Goal: Task Accomplishment & Management: Complete application form

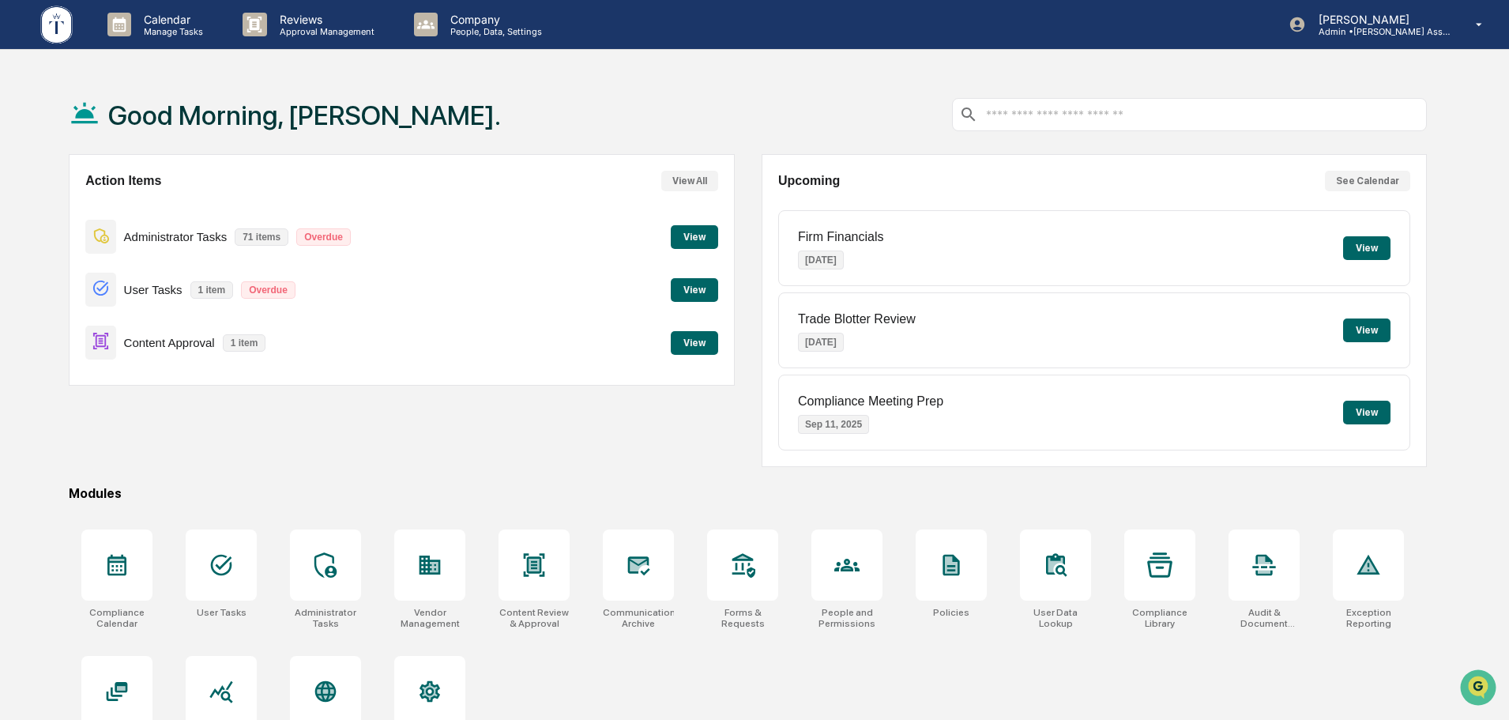
click at [689, 351] on button "View" at bounding box center [694, 343] width 47 height 24
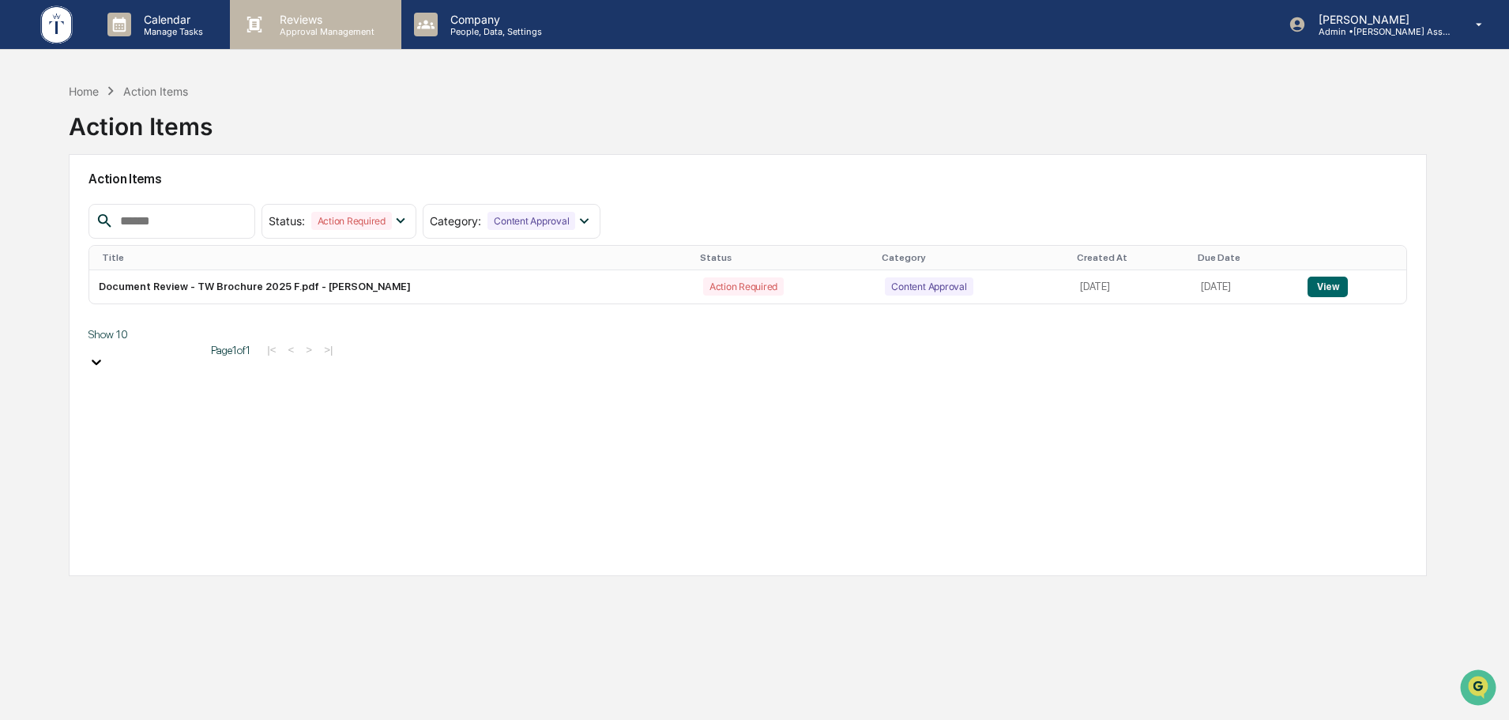
click at [313, 28] on p "Approval Management" at bounding box center [324, 31] width 115 height 11
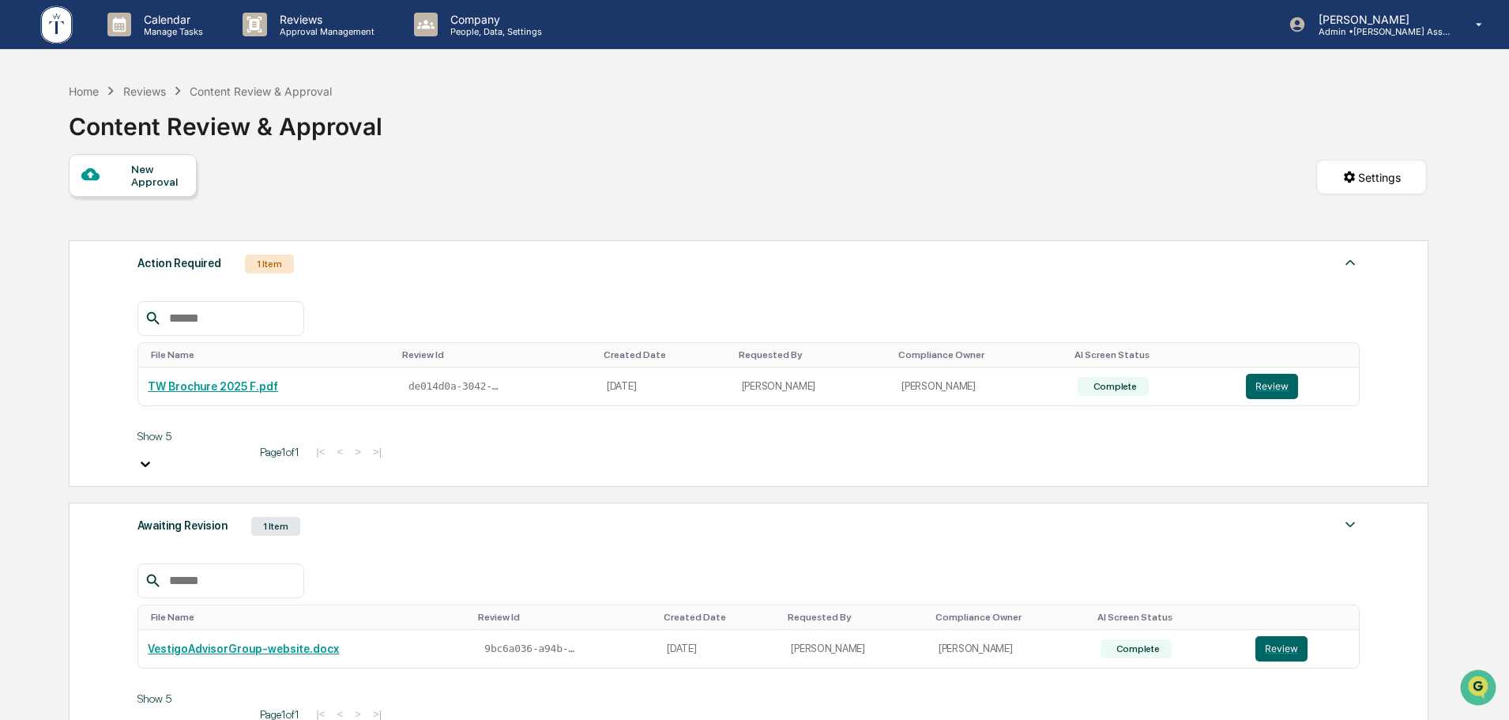
click at [146, 180] on div "New Approval" at bounding box center [157, 175] width 53 height 25
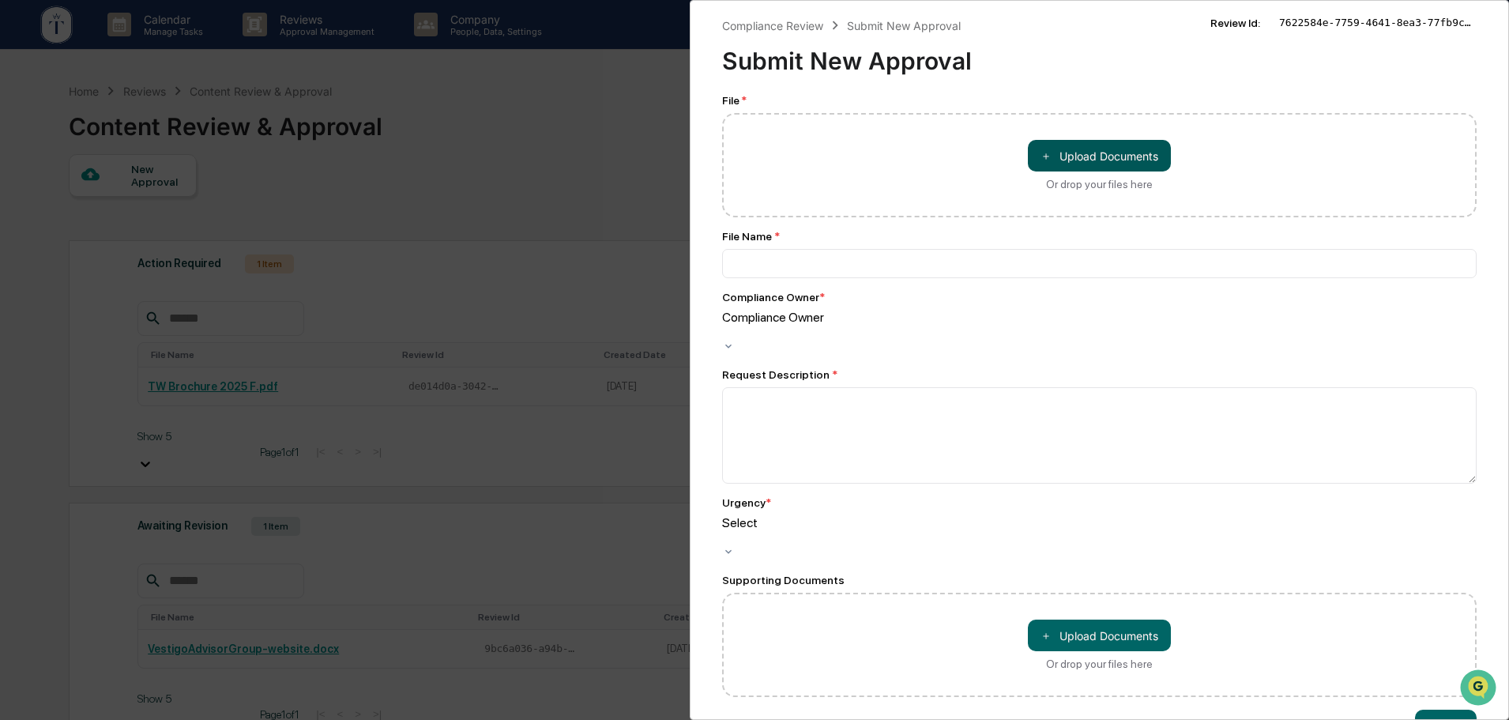
click at [1101, 169] on button "＋ Upload Documents" at bounding box center [1099, 156] width 143 height 32
type input "**********"
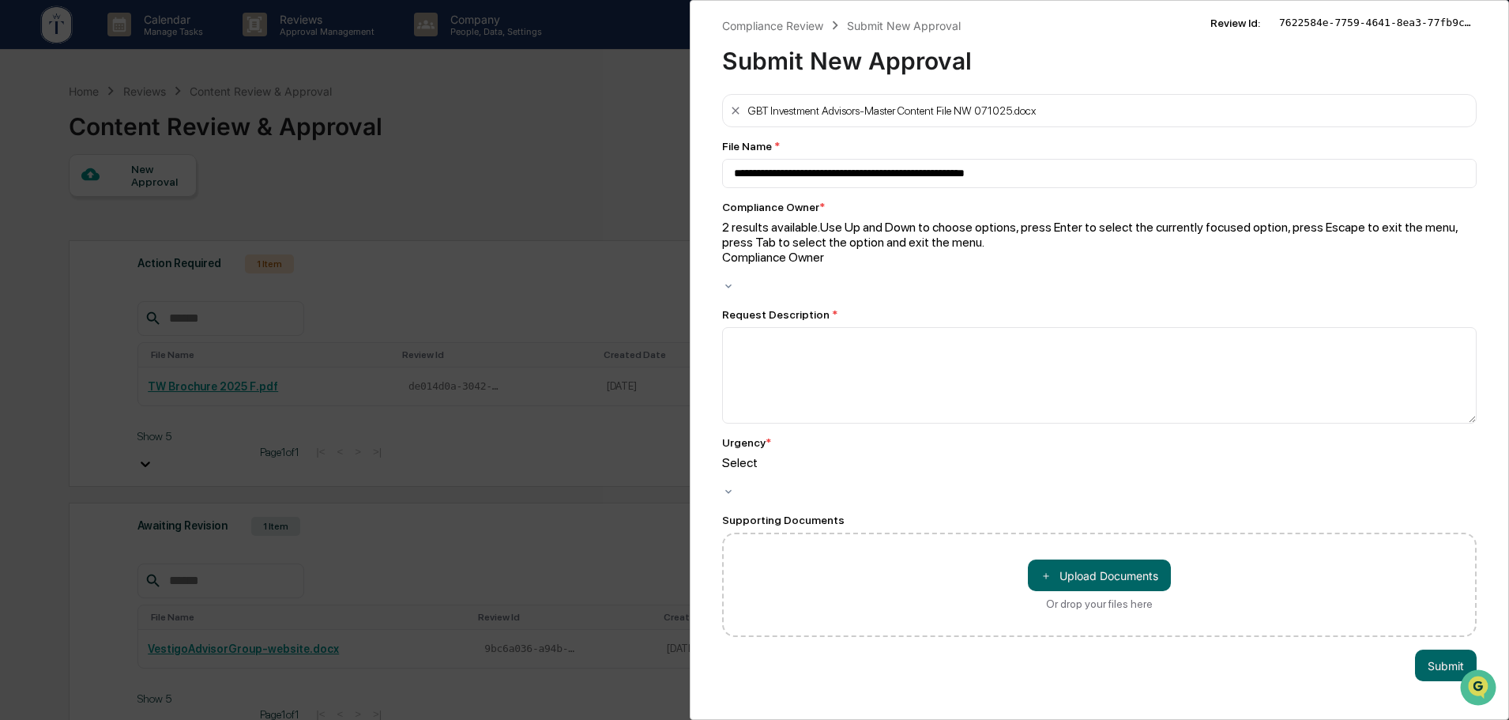
click at [840, 250] on div "Compliance Owner" at bounding box center [1099, 265] width 755 height 30
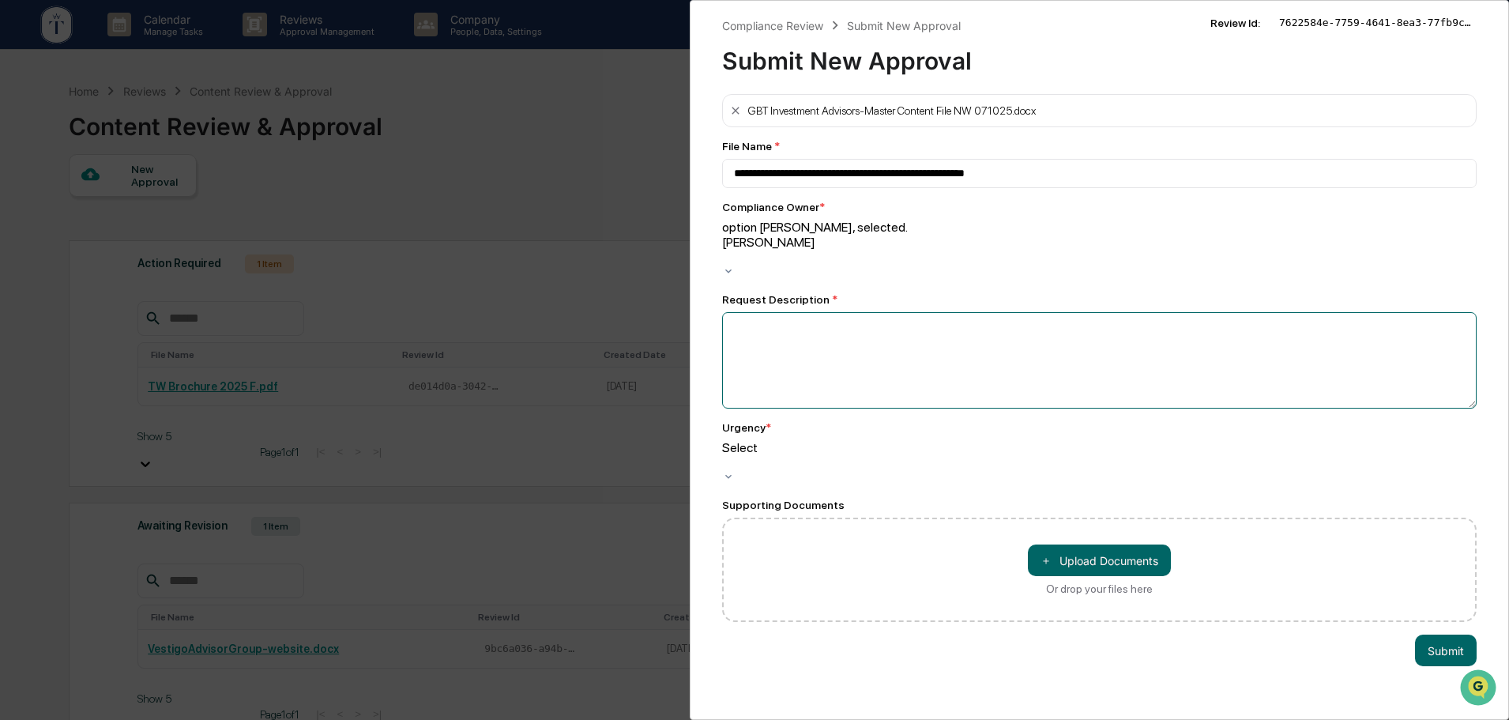
click at [896, 327] on textarea at bounding box center [1099, 360] width 755 height 96
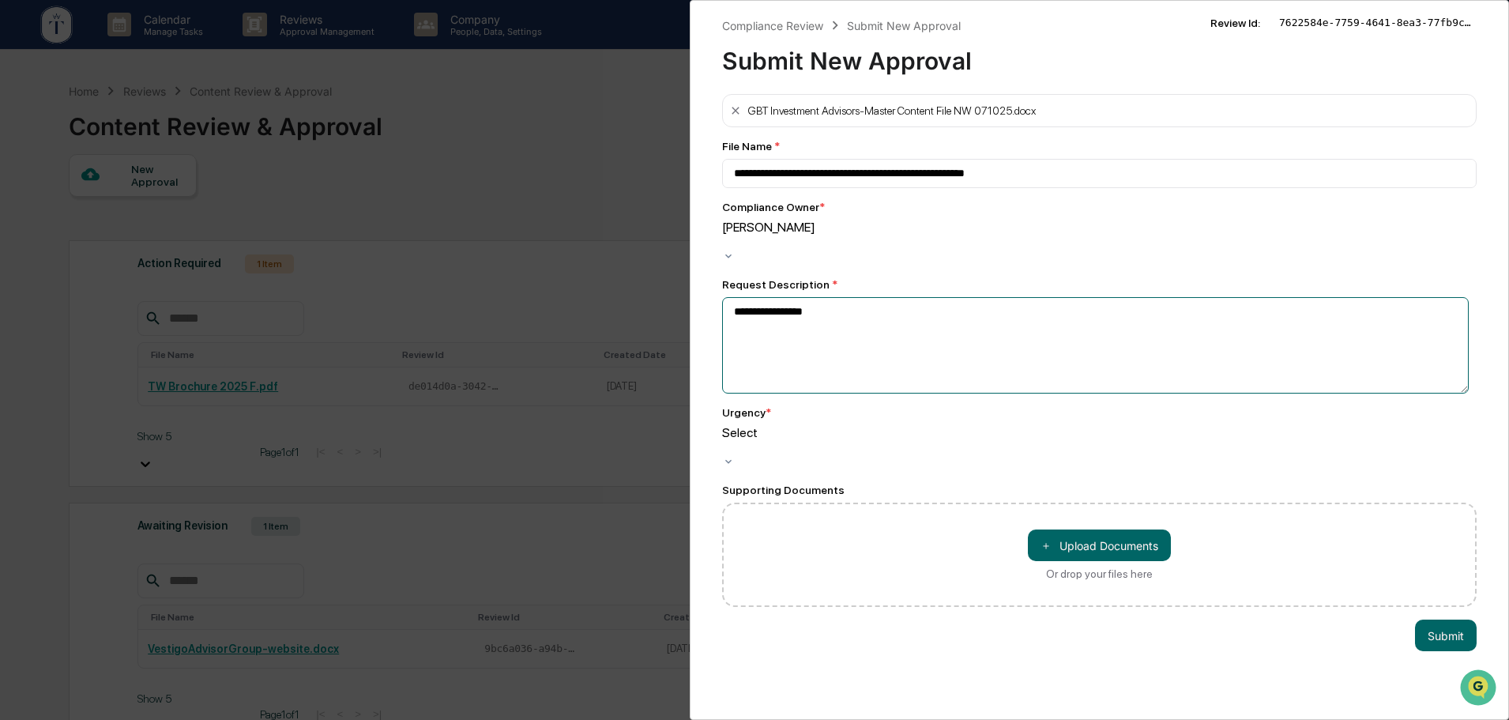
type textarea "**********"
click at [1014, 440] on div at bounding box center [1099, 447] width 755 height 15
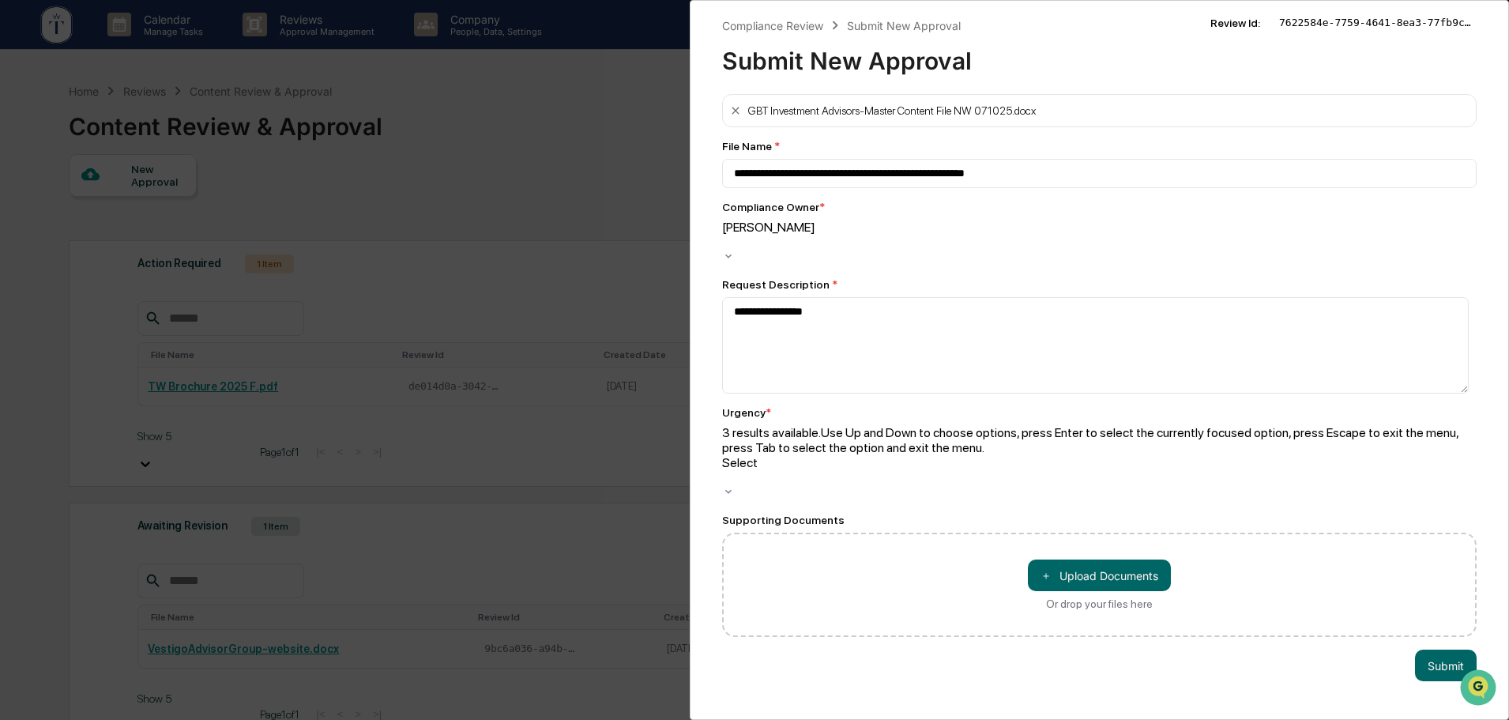
click at [922, 470] on div at bounding box center [1099, 477] width 755 height 15
click at [921, 470] on div at bounding box center [1099, 477] width 755 height 15
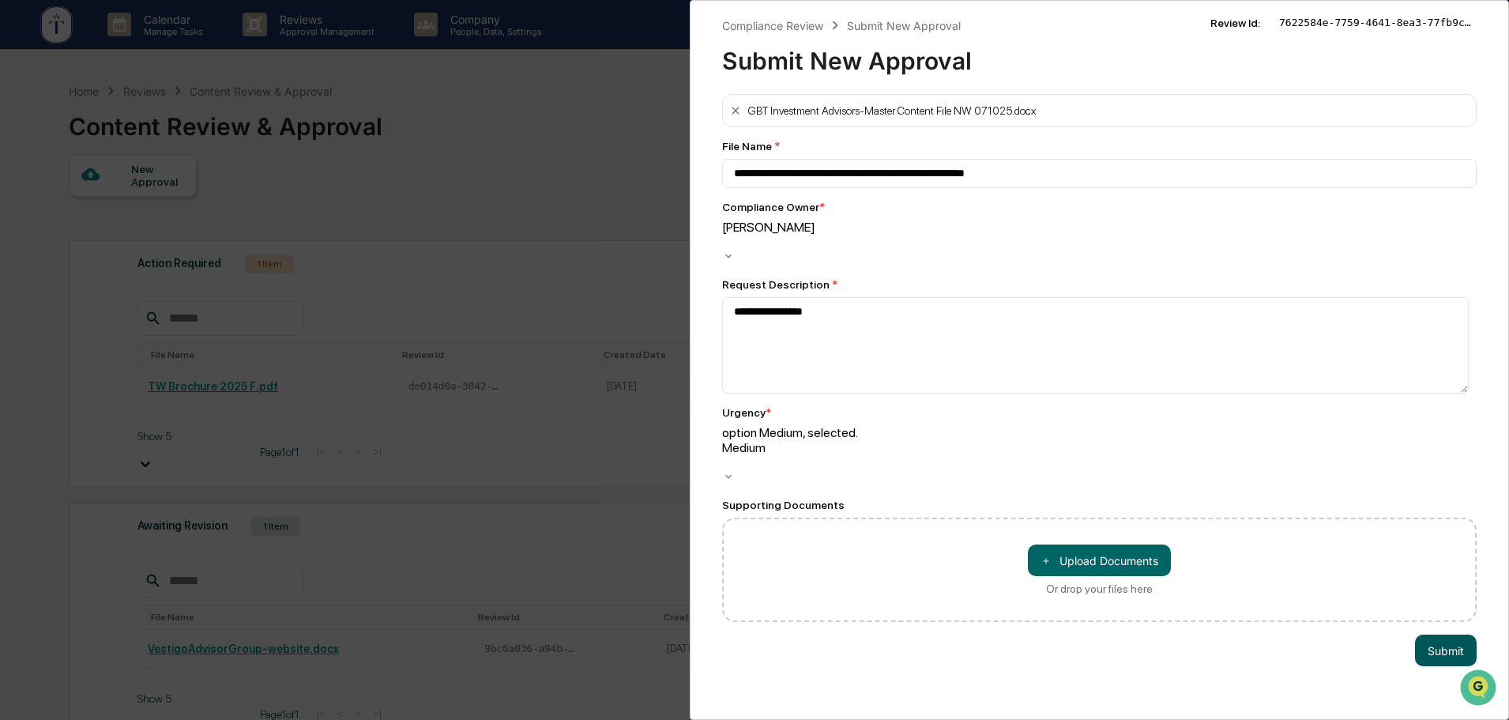
click at [1432, 634] on button "Submit" at bounding box center [1446, 650] width 62 height 32
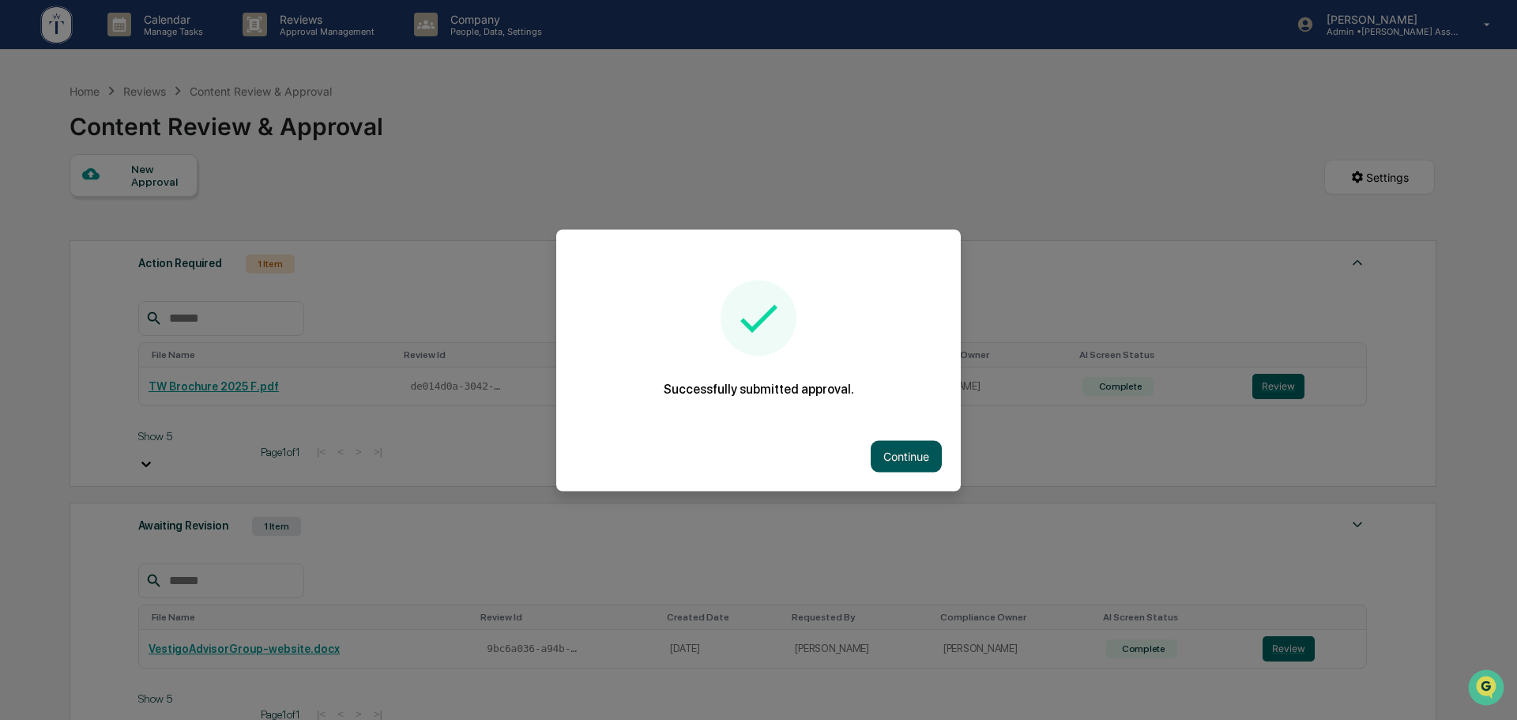
click at [908, 450] on button "Continue" at bounding box center [906, 456] width 71 height 32
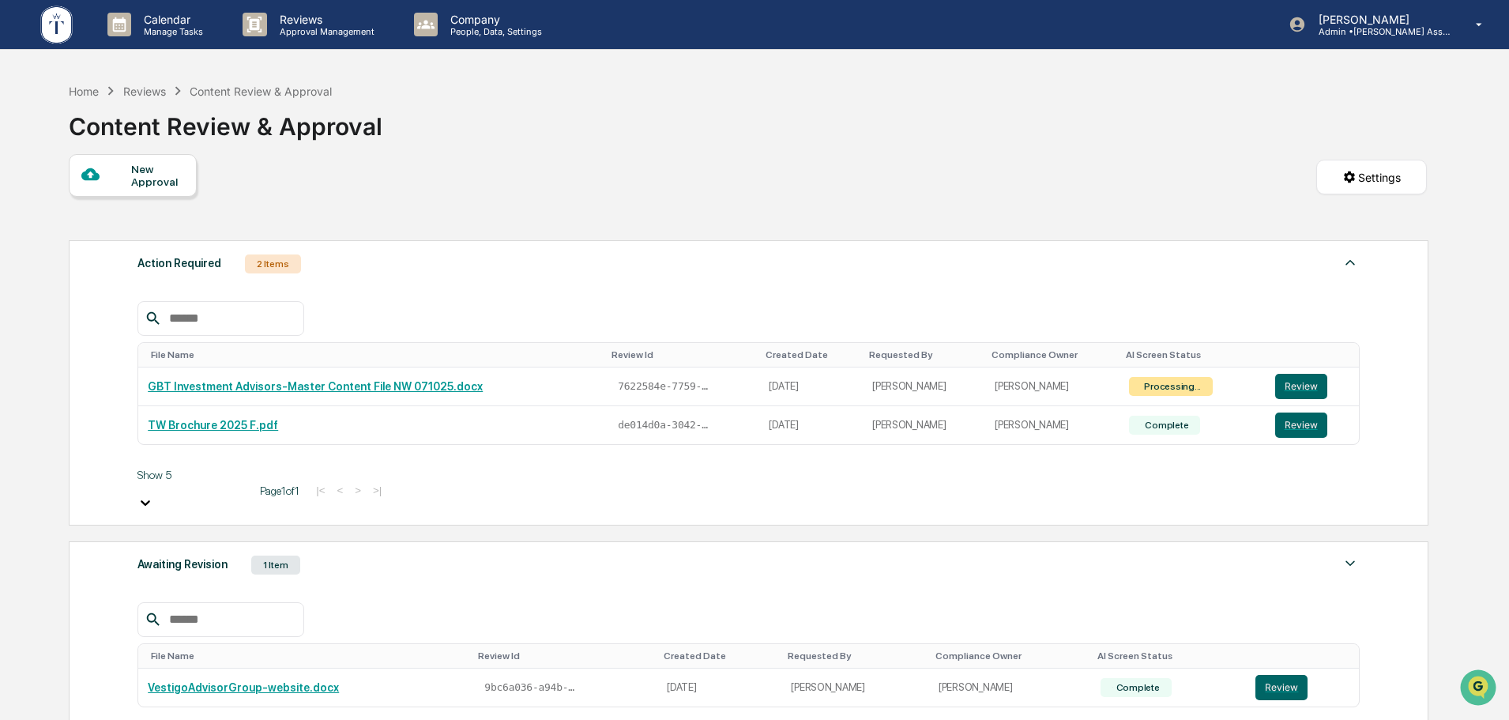
click at [946, 145] on div "Home Reviews Content Review & Approval Content Review & Approval" at bounding box center [748, 114] width 1358 height 79
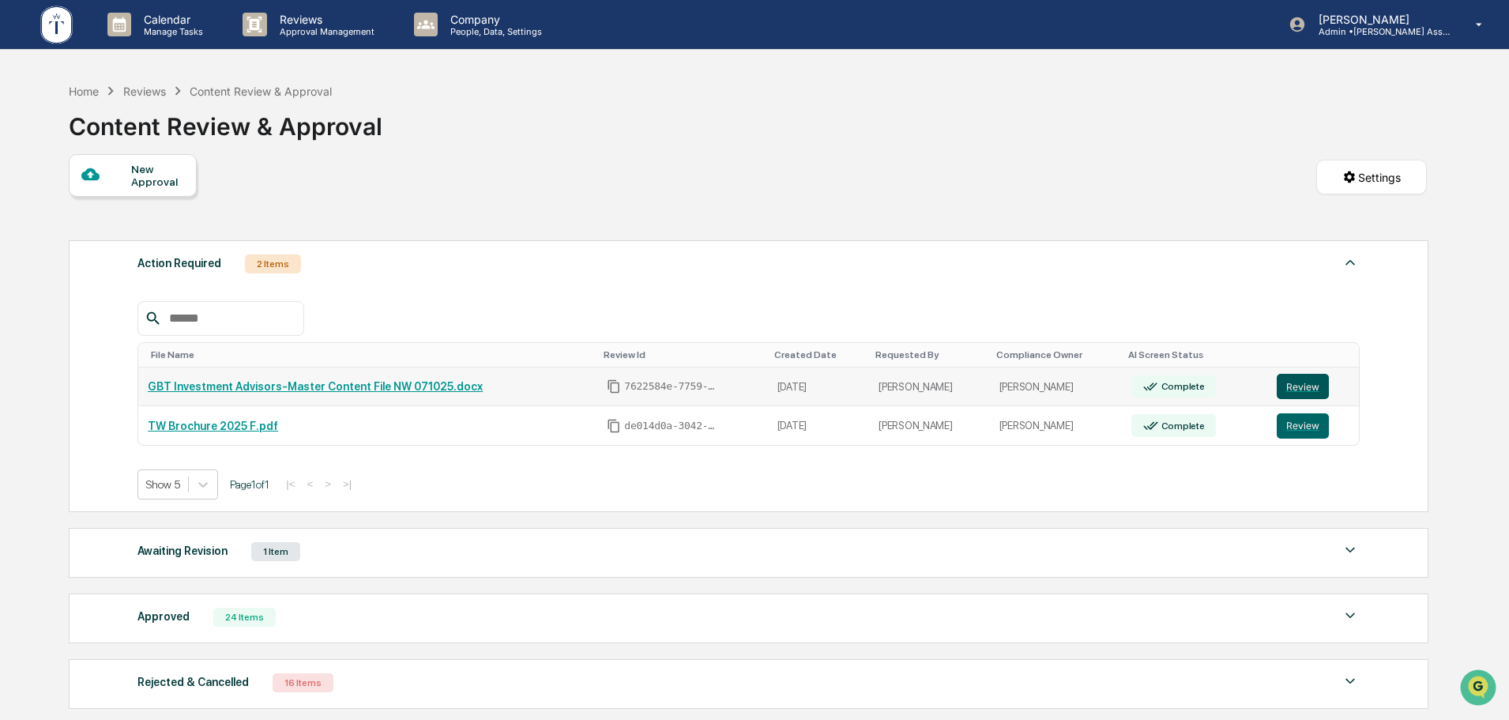
click at [1287, 380] on button "Review" at bounding box center [1303, 386] width 52 height 25
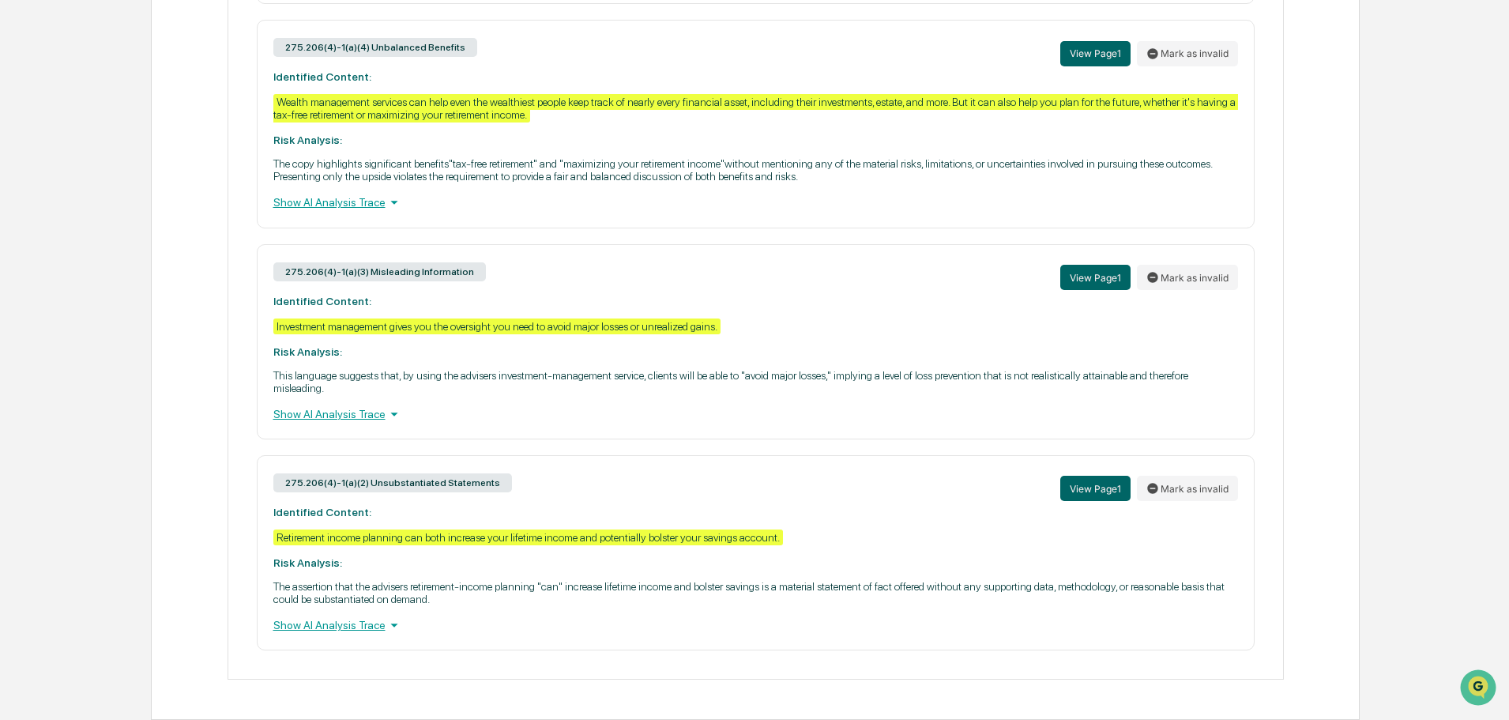
scroll to position [664, 0]
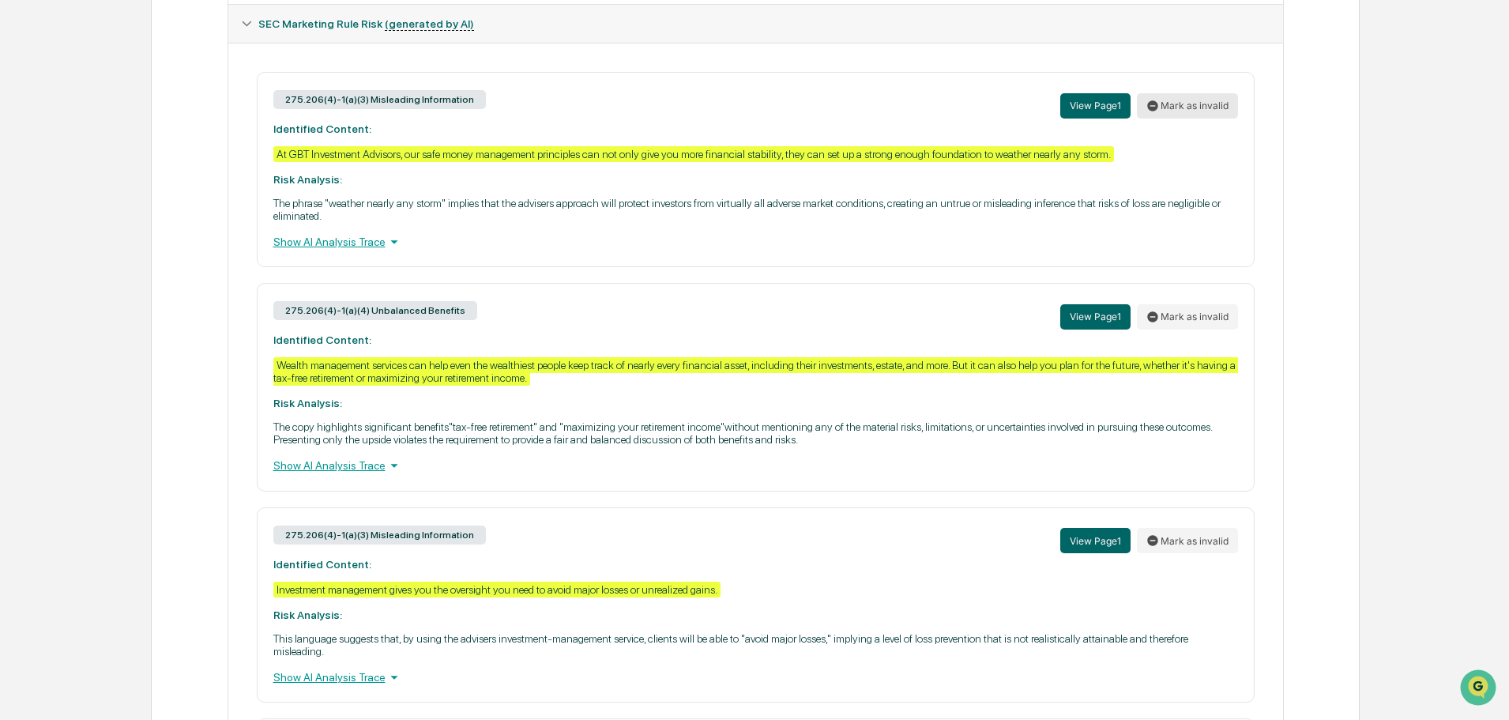
click at [1184, 109] on button "Mark as invalid" at bounding box center [1187, 105] width 101 height 25
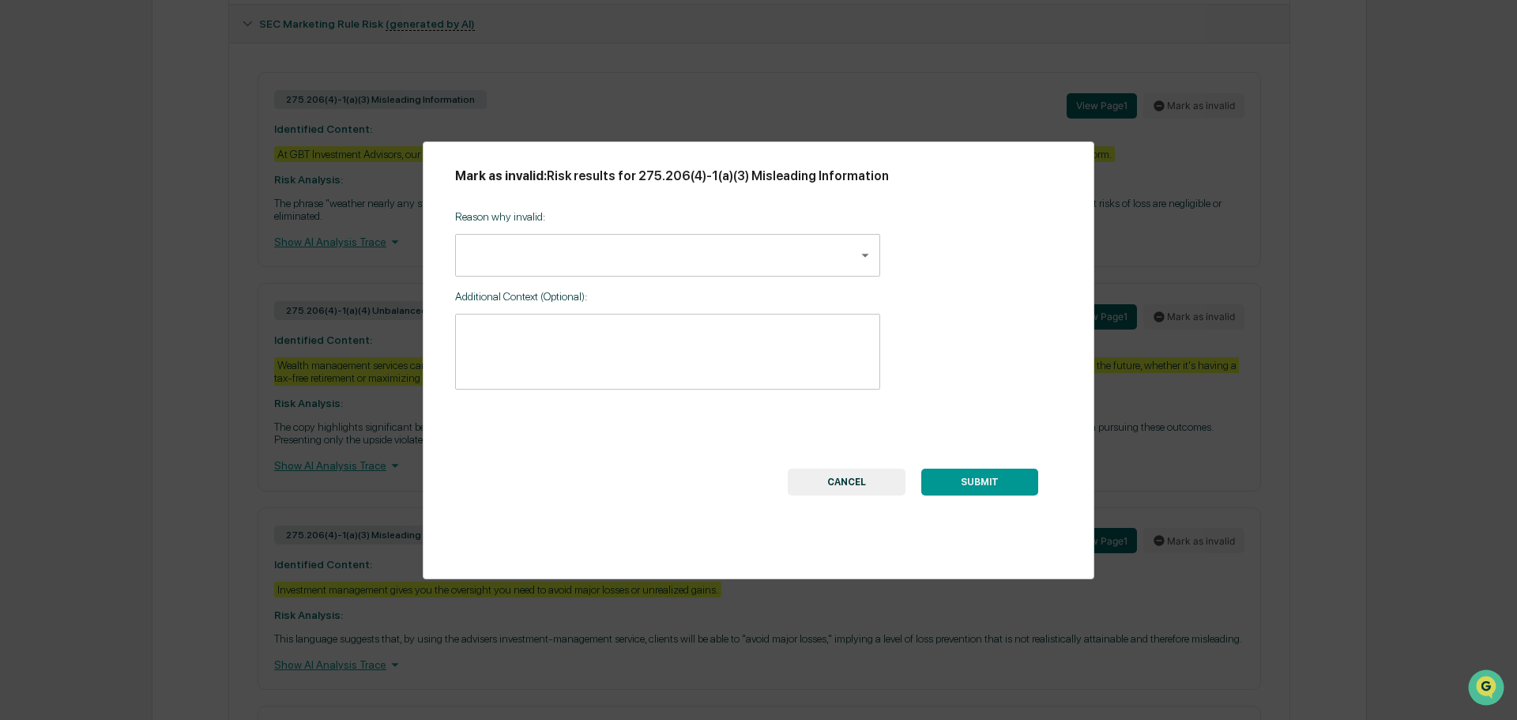
click at [688, 259] on body "Calendar Manage Tasks Reviews Approval Management Company People, Data, Setting…" at bounding box center [758, 153] width 1517 height 1635
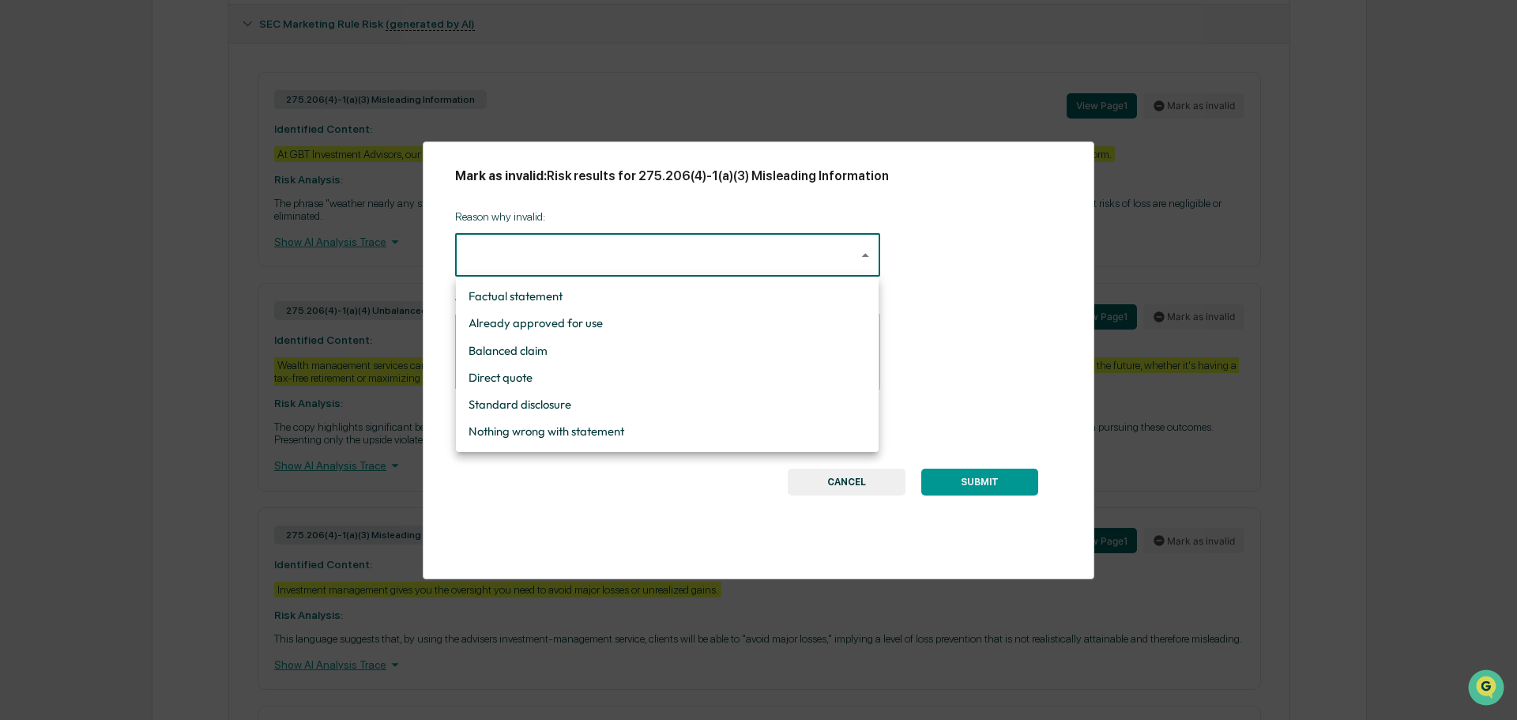
click at [865, 484] on div at bounding box center [758, 360] width 1517 height 720
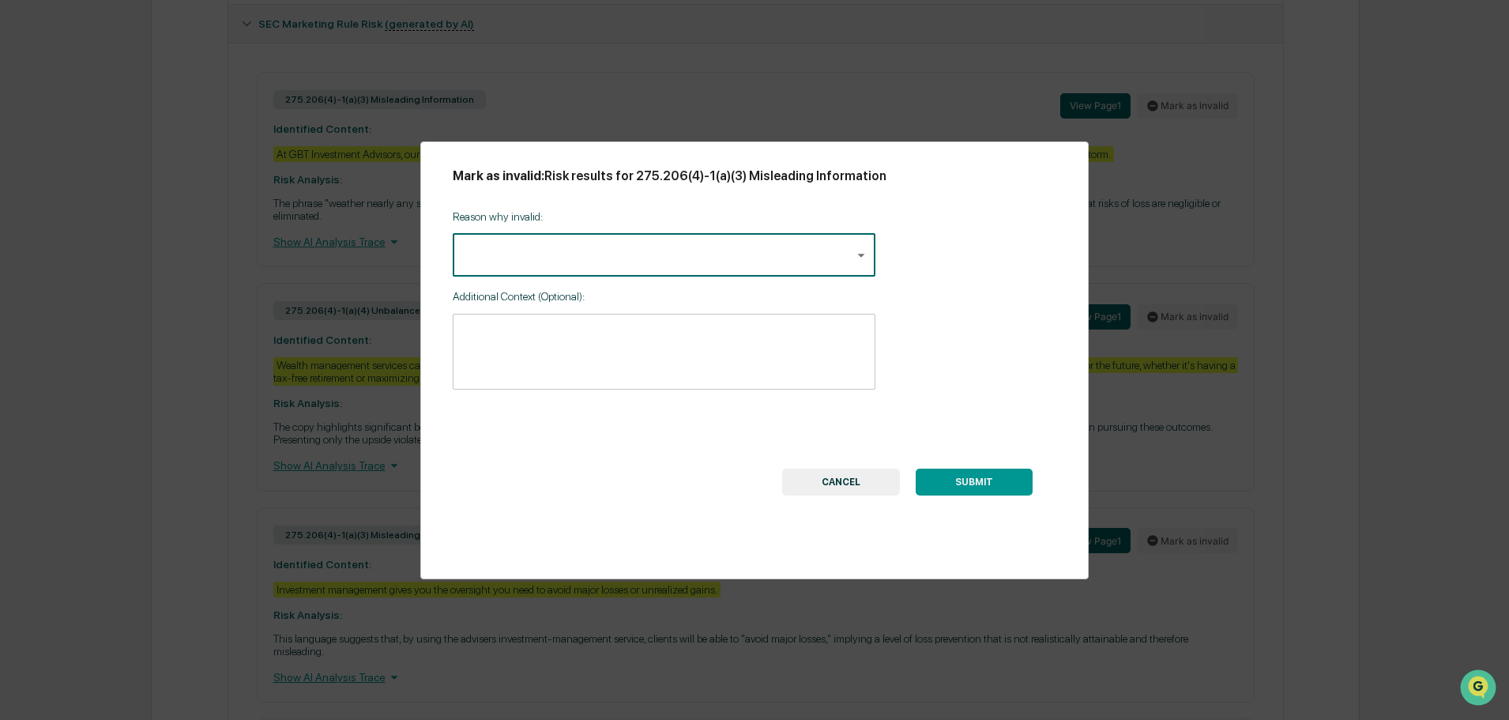
click at [865, 484] on button "CANCEL" at bounding box center [841, 482] width 118 height 27
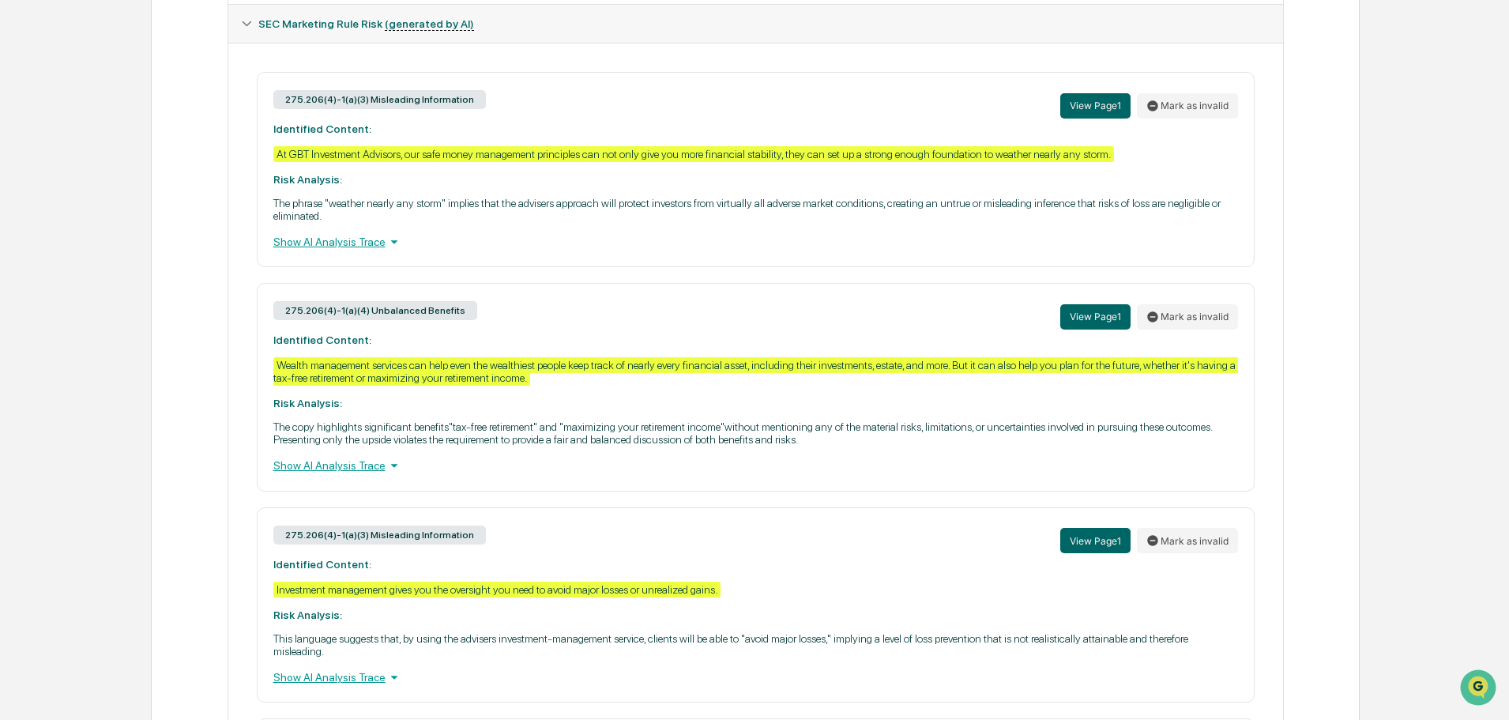
click at [354, 467] on div "Show AI Analysis Trace" at bounding box center [755, 465] width 965 height 17
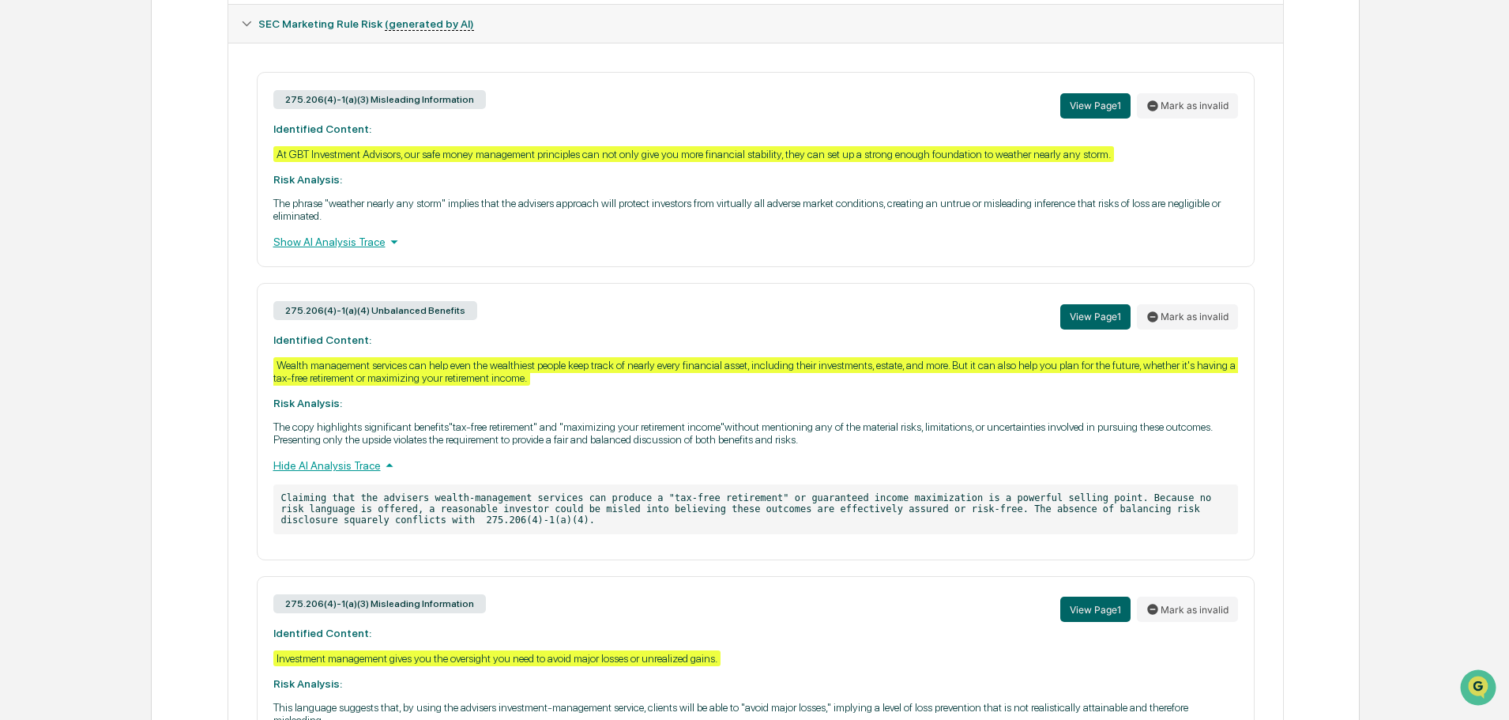
click at [354, 467] on div "Hide AI Analysis Trace" at bounding box center [755, 465] width 965 height 17
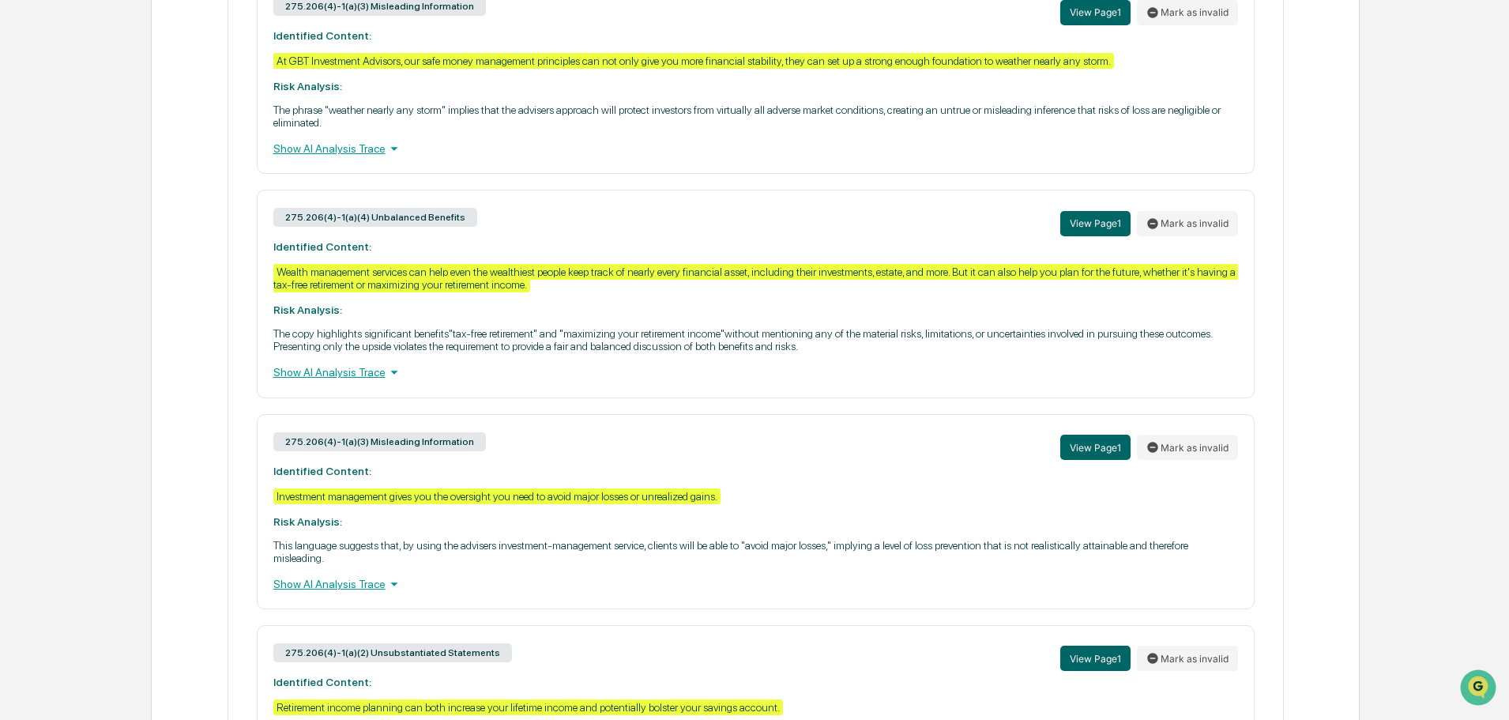
scroll to position [796, 0]
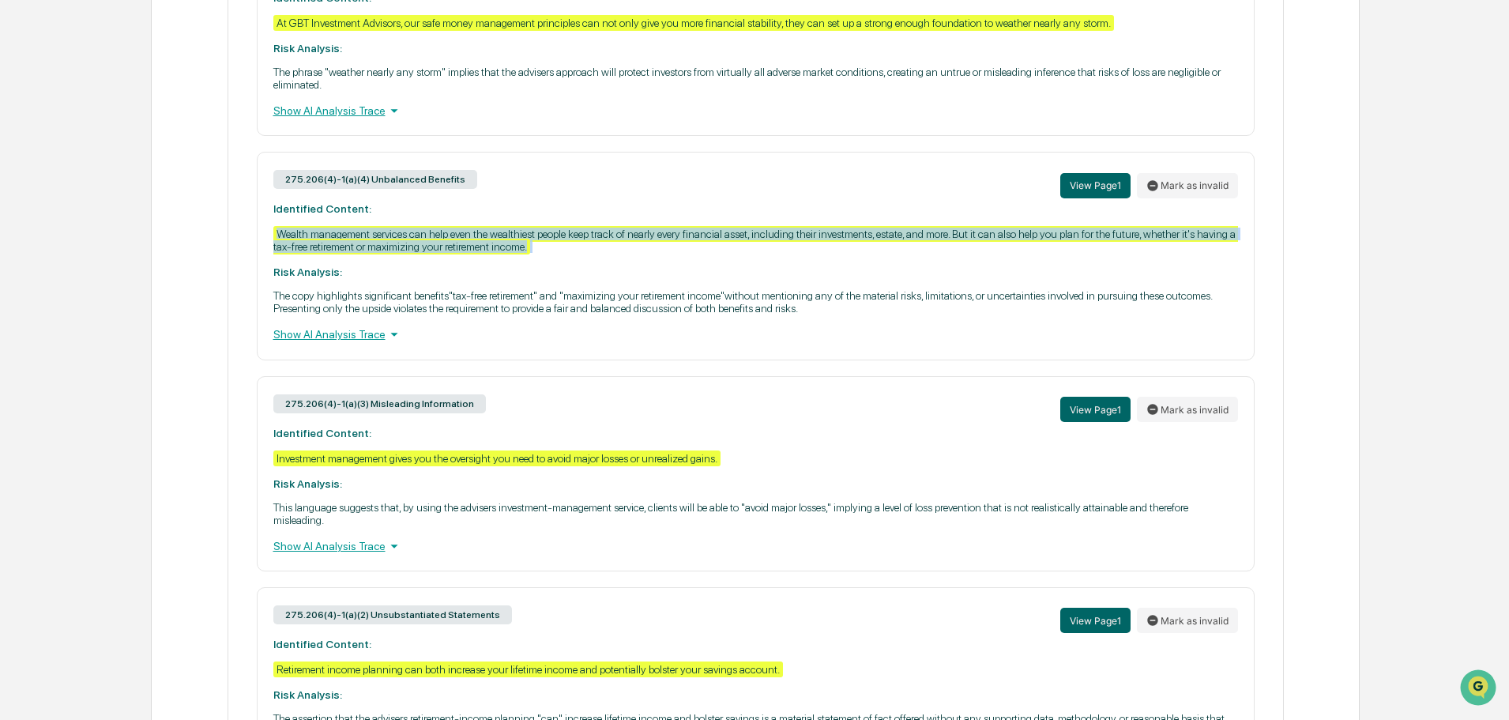
drag, startPoint x: 279, startPoint y: 228, endPoint x: 535, endPoint y: 259, distance: 257.8
click at [535, 259] on div "275.206(4)-1(a)(4) Unbalanced Benefits View Page 1 Mark as invalid Identified C…" at bounding box center [756, 256] width 998 height 208
copy div "Wealth management services can help even the wealthiest people keep track of ne…"
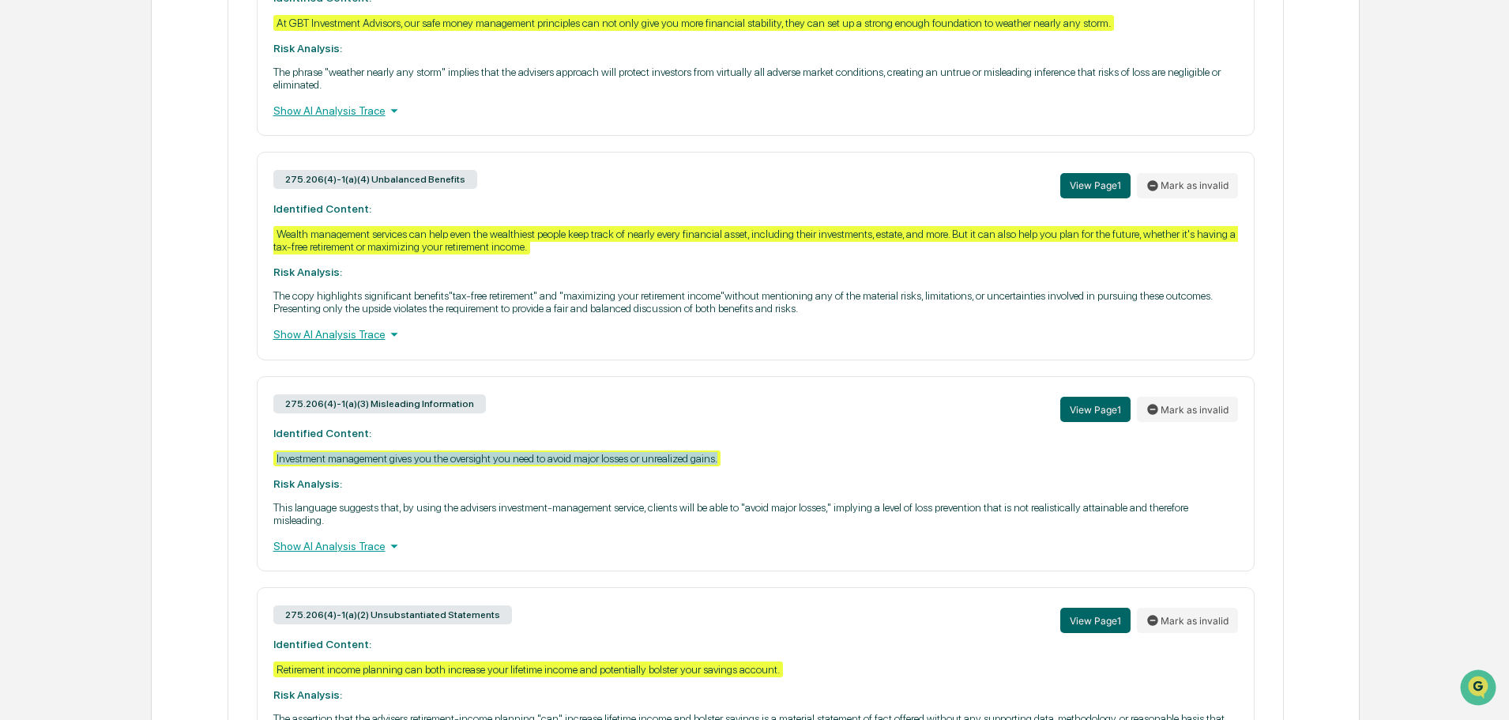
drag, startPoint x: 275, startPoint y: 458, endPoint x: 722, endPoint y: 457, distance: 447.2
click at [721, 457] on div "Investment management gives you the oversight you need to avoid major losses or…" at bounding box center [496, 458] width 447 height 16
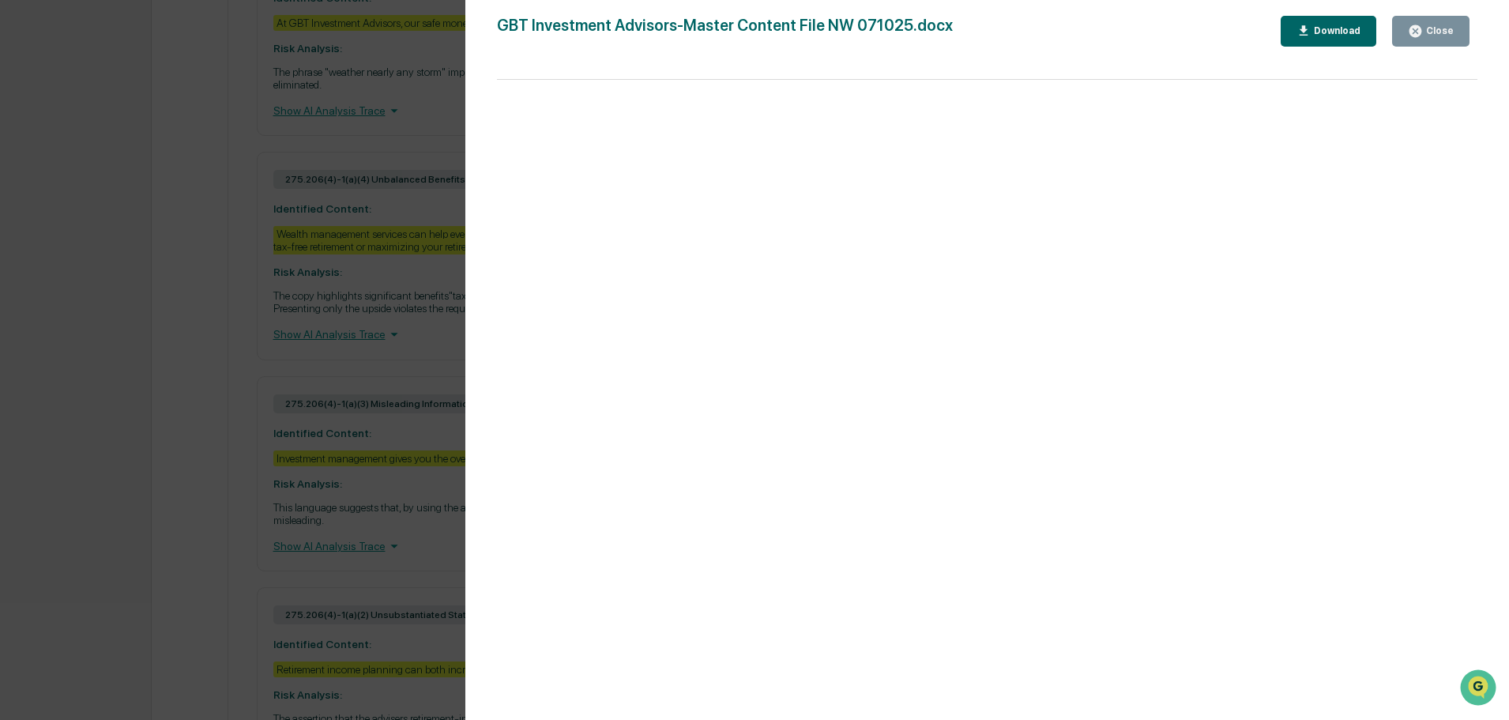
click at [1424, 9] on div "Version History [DATE] 04:15 PM [PERSON_NAME] GBT Investment Advisors-Master Co…" at bounding box center [987, 375] width 1044 height 751
click at [1423, 26] on icon "button" at bounding box center [1415, 31] width 15 height 15
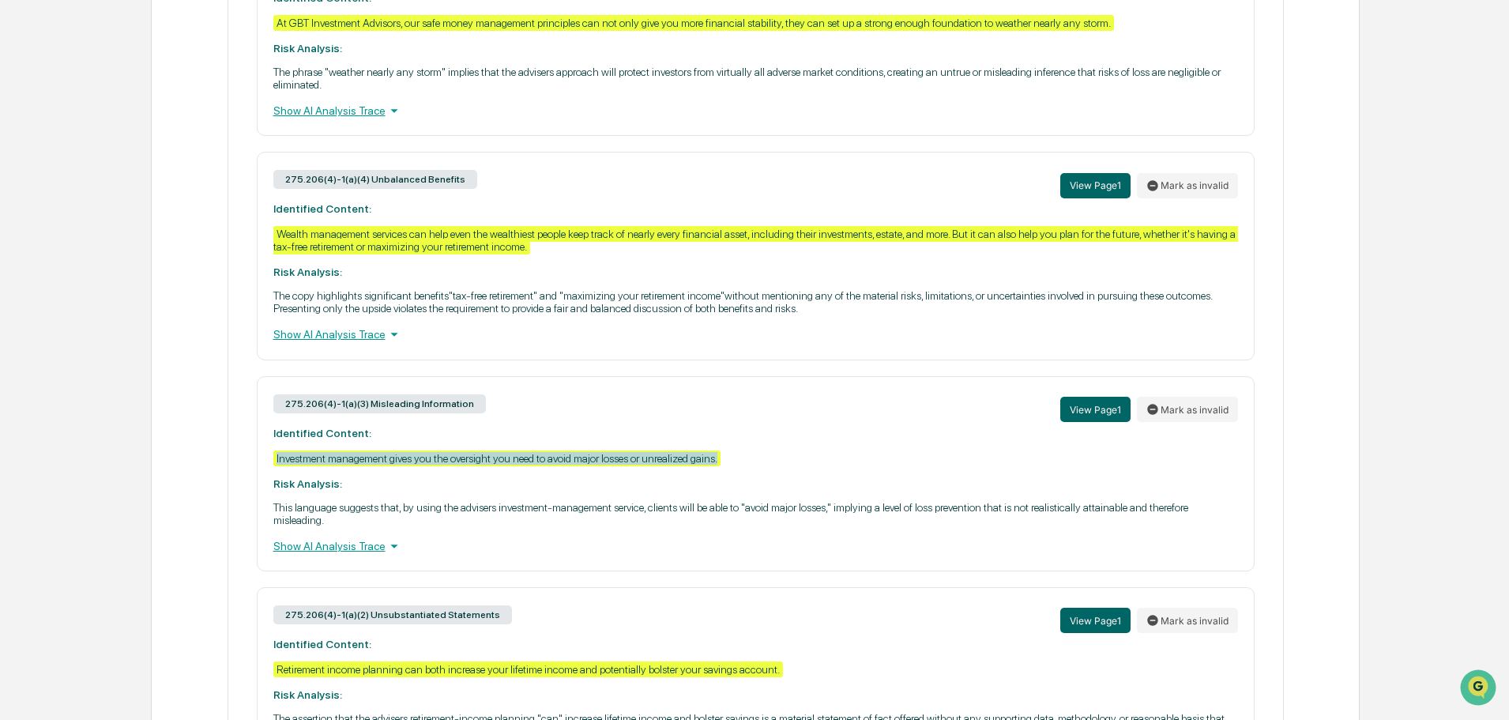
drag, startPoint x: 273, startPoint y: 459, endPoint x: 728, endPoint y: 461, distance: 454.3
click at [728, 461] on div "275.206(4)-1(a)(3) Misleading Information View Page 1 [PERSON_NAME] as invalid …" at bounding box center [756, 473] width 998 height 195
copy div "Investment management gives you the oversight you need to avoid major losses or…"
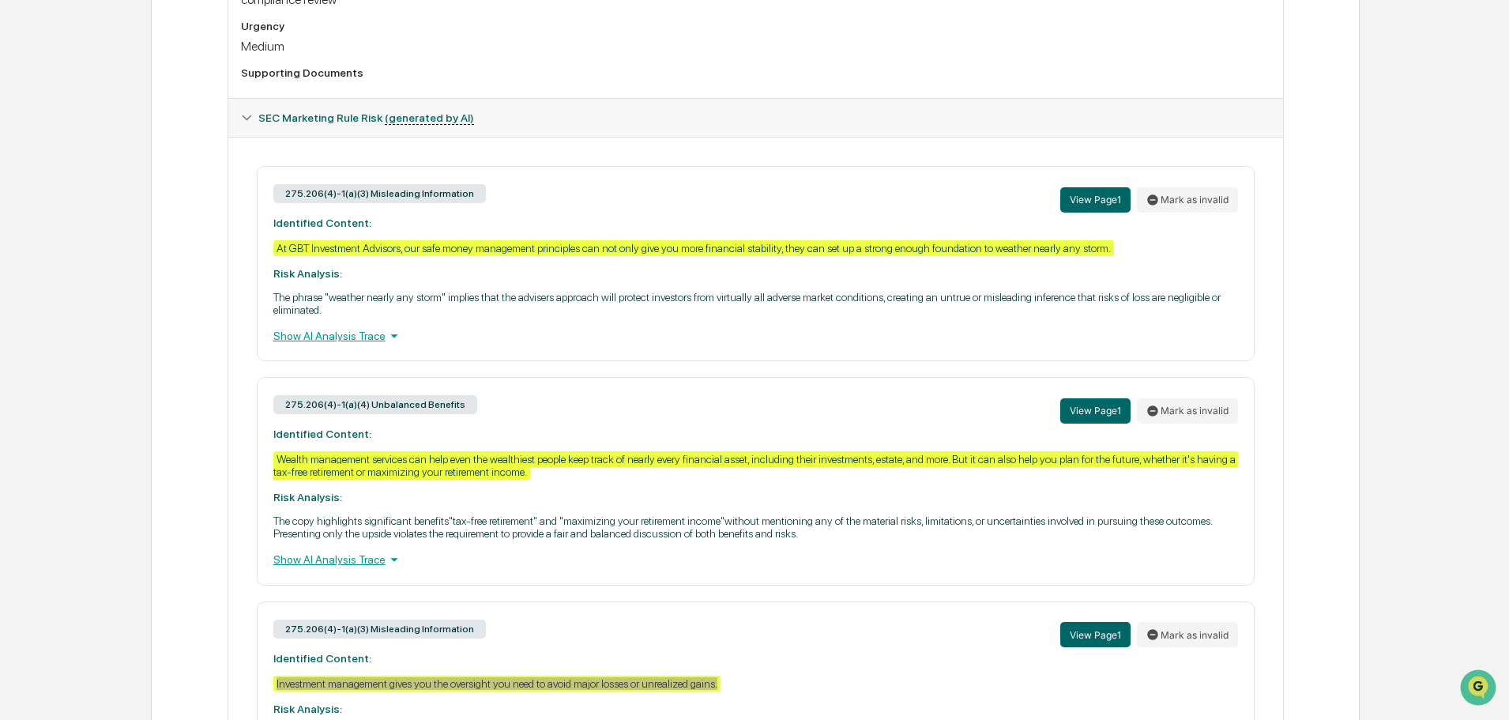
scroll to position [401, 0]
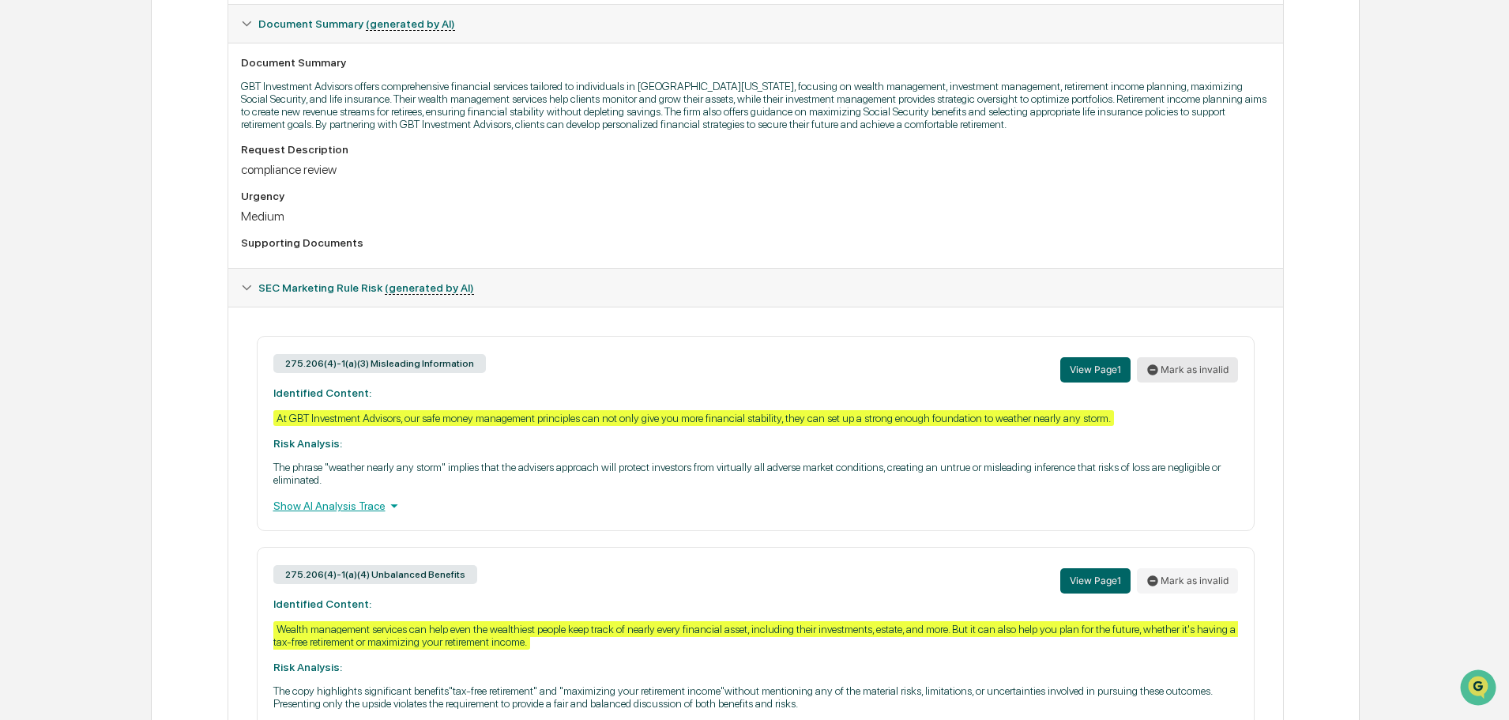
click at [1165, 359] on button "Mark as invalid" at bounding box center [1187, 369] width 101 height 25
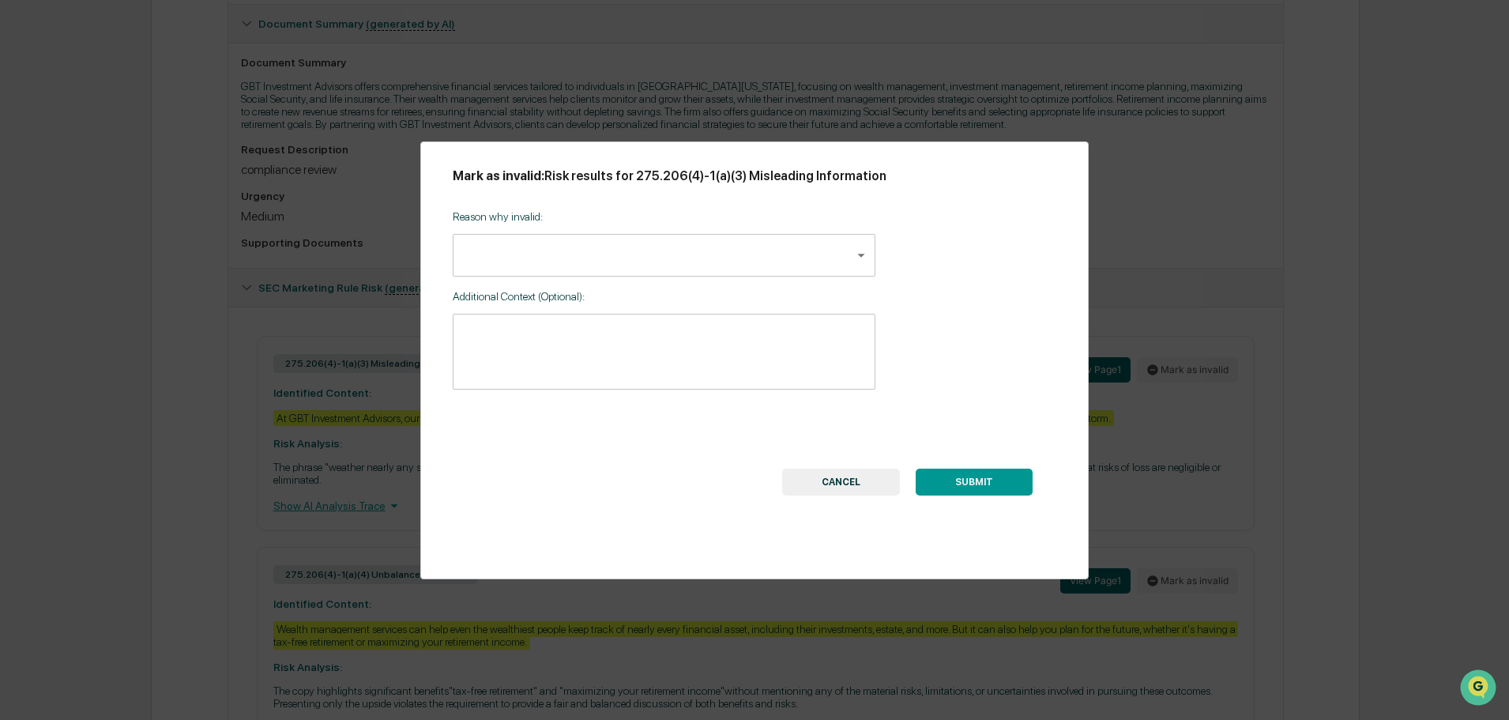
click at [592, 255] on body "Calendar Manage Tasks Reviews Approval Management Company People, Data, Setting…" at bounding box center [754, 422] width 1509 height 1647
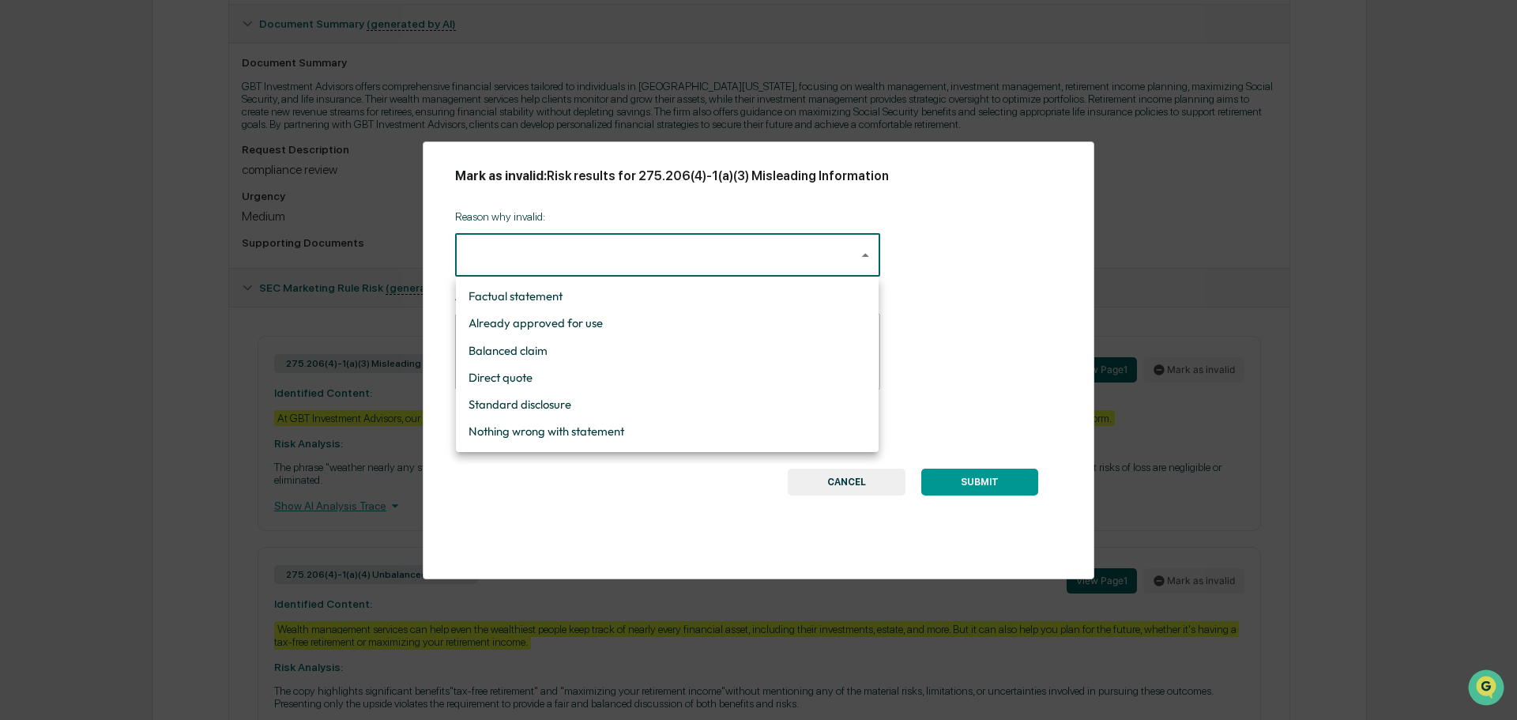
click at [555, 428] on li "Nothing wrong with statement" at bounding box center [667, 431] width 423 height 27
type input "**********"
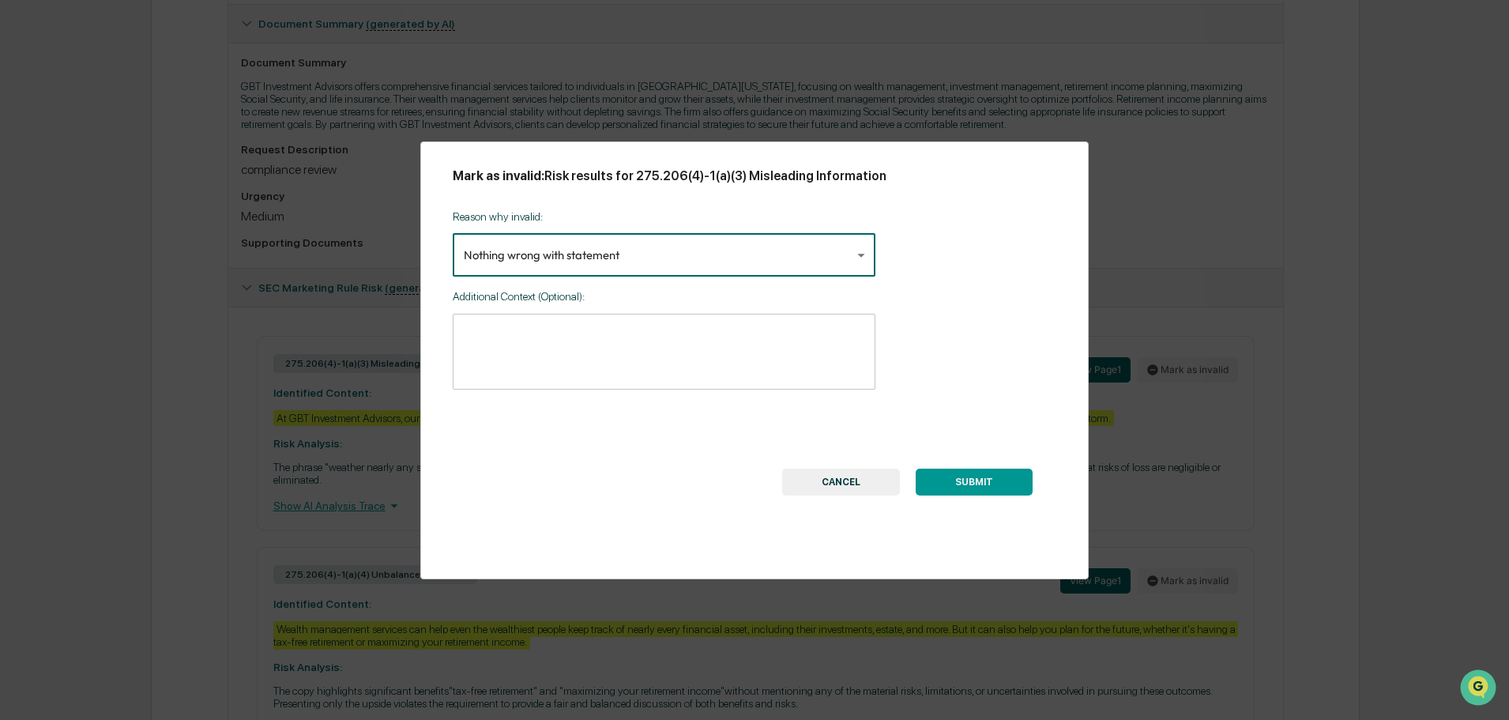
click at [817, 480] on button "CANCEL" at bounding box center [841, 482] width 118 height 27
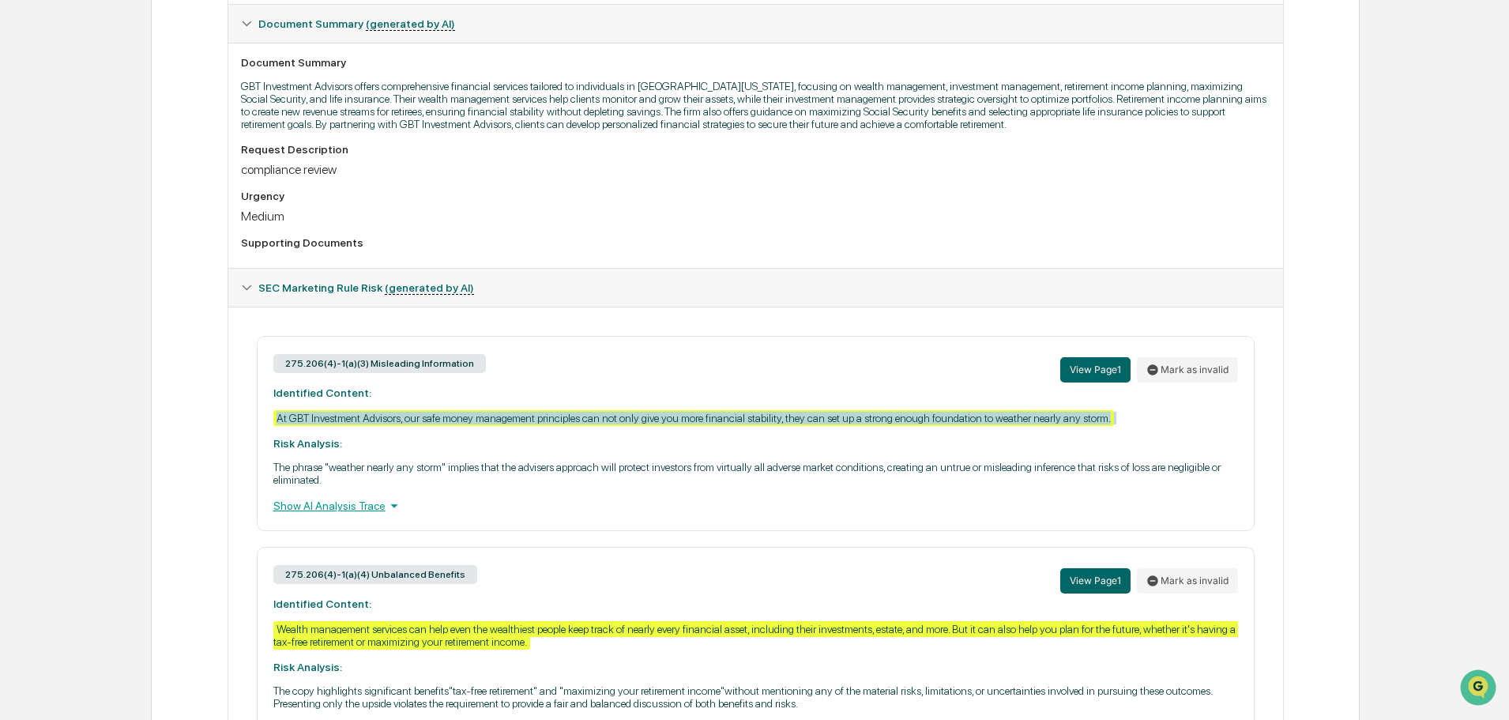
click at [273, 422] on div "275.206(4)-1(a)(3) Misleading Information View Page 1 Mark as invalid Identifie…" at bounding box center [756, 433] width 998 height 195
copy div "At GBT Investment Advisors, our safe money management principles can not only g…"
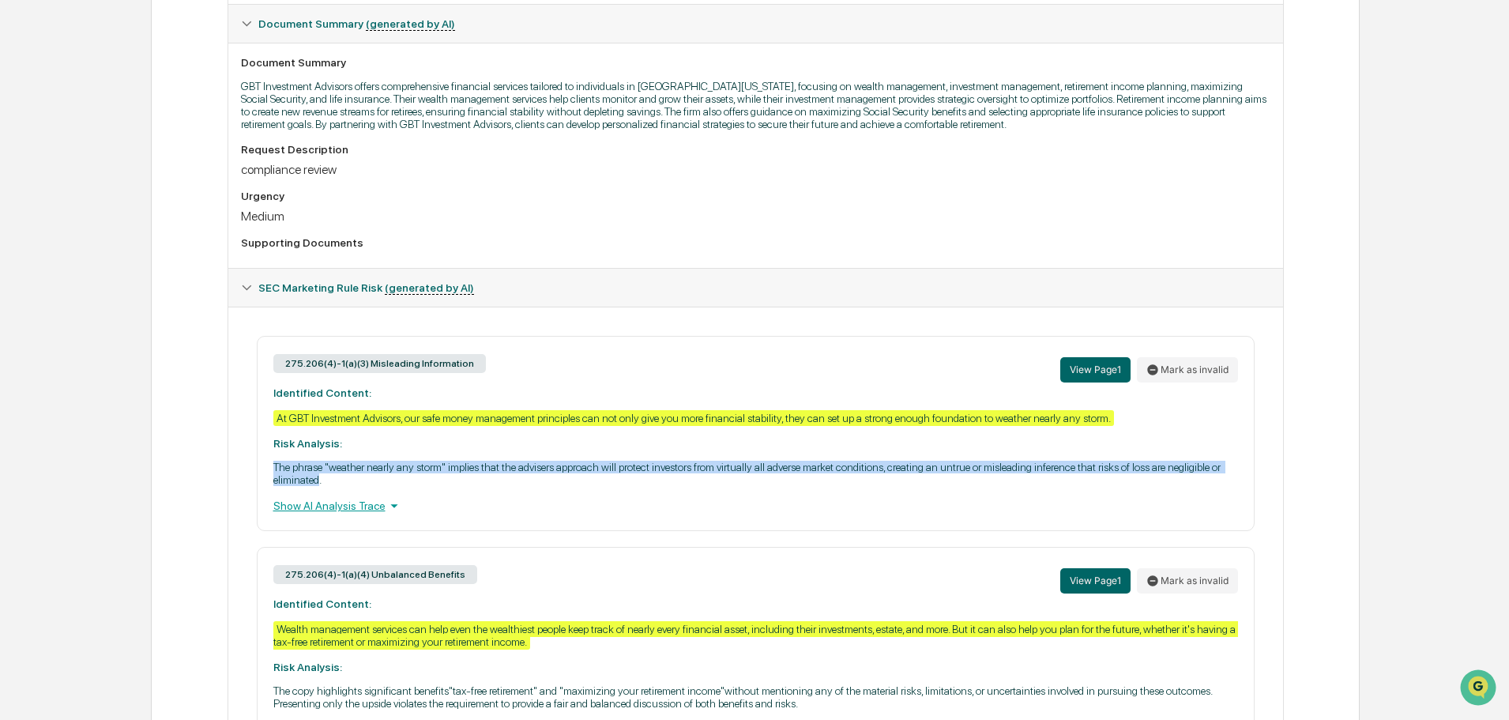
drag, startPoint x: 269, startPoint y: 464, endPoint x: 320, endPoint y: 482, distance: 54.5
click at [320, 482] on div "275.206(4)-1(a)(3) Misleading Information View Page 1 Mark as invalid Identifie…" at bounding box center [756, 433] width 998 height 195
copy p "The phrase "weather nearly any storm" implies that the advisers approach will p…"
click at [1206, 371] on button "Mark as invalid" at bounding box center [1187, 369] width 101 height 25
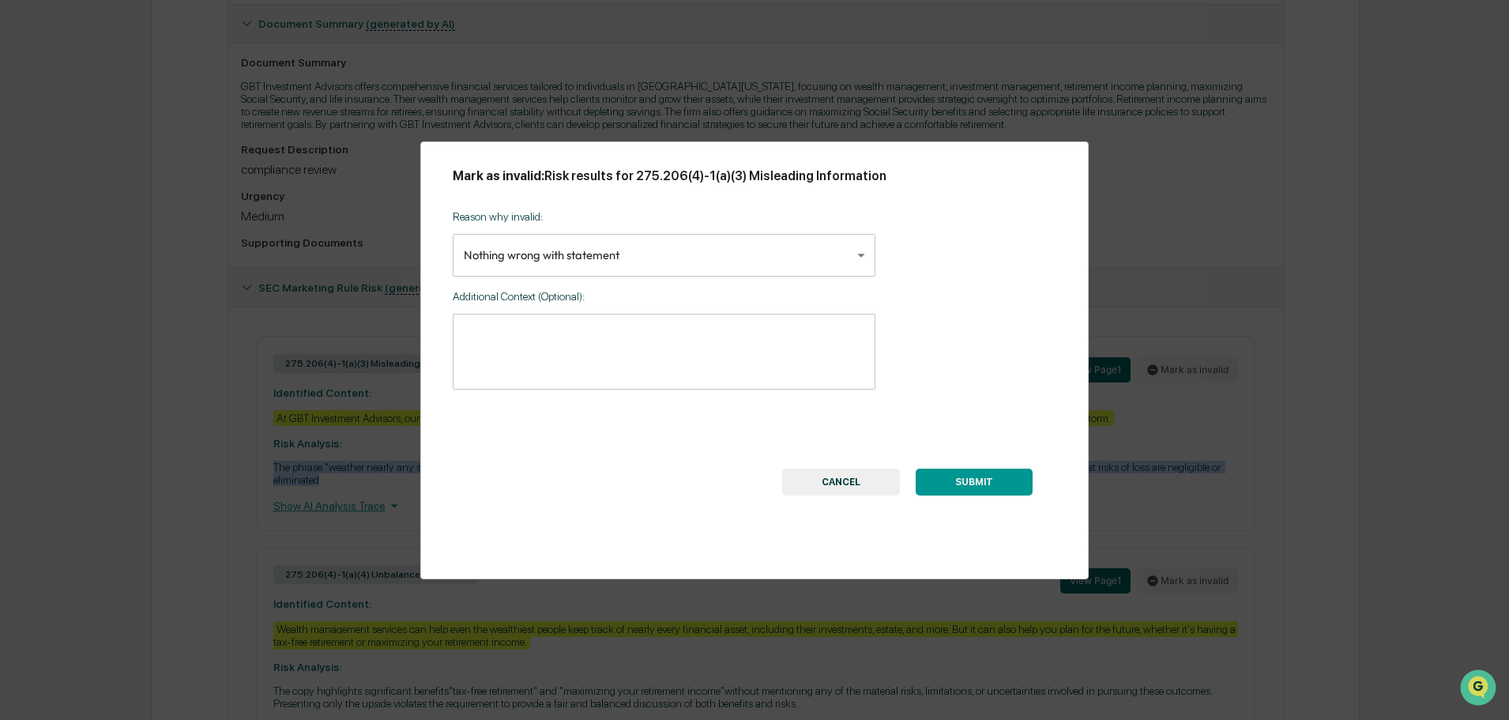
click at [629, 253] on body "Calendar Manage Tasks Reviews Approval Management Company People, Data, Setting…" at bounding box center [754, 422] width 1509 height 1647
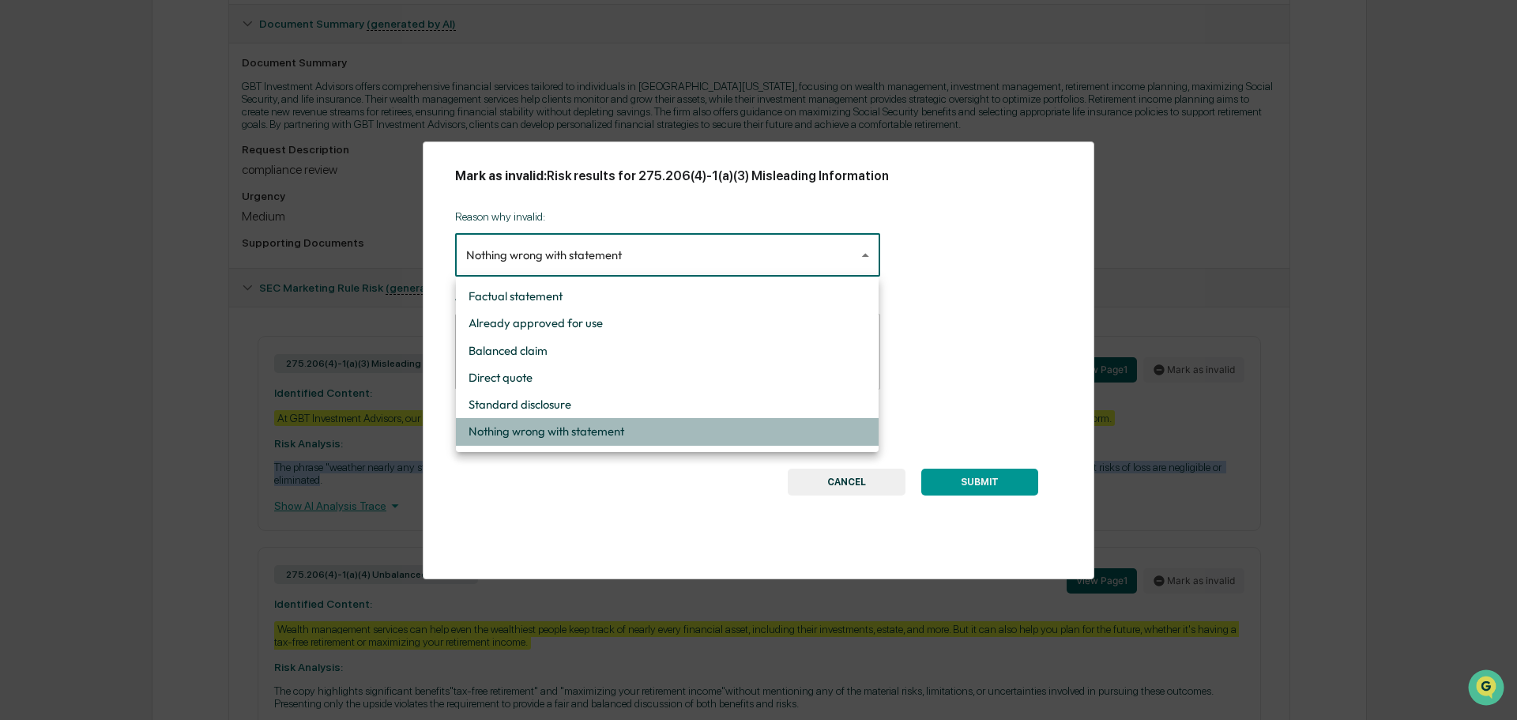
click at [559, 428] on li "Nothing wrong with statement" at bounding box center [667, 431] width 423 height 27
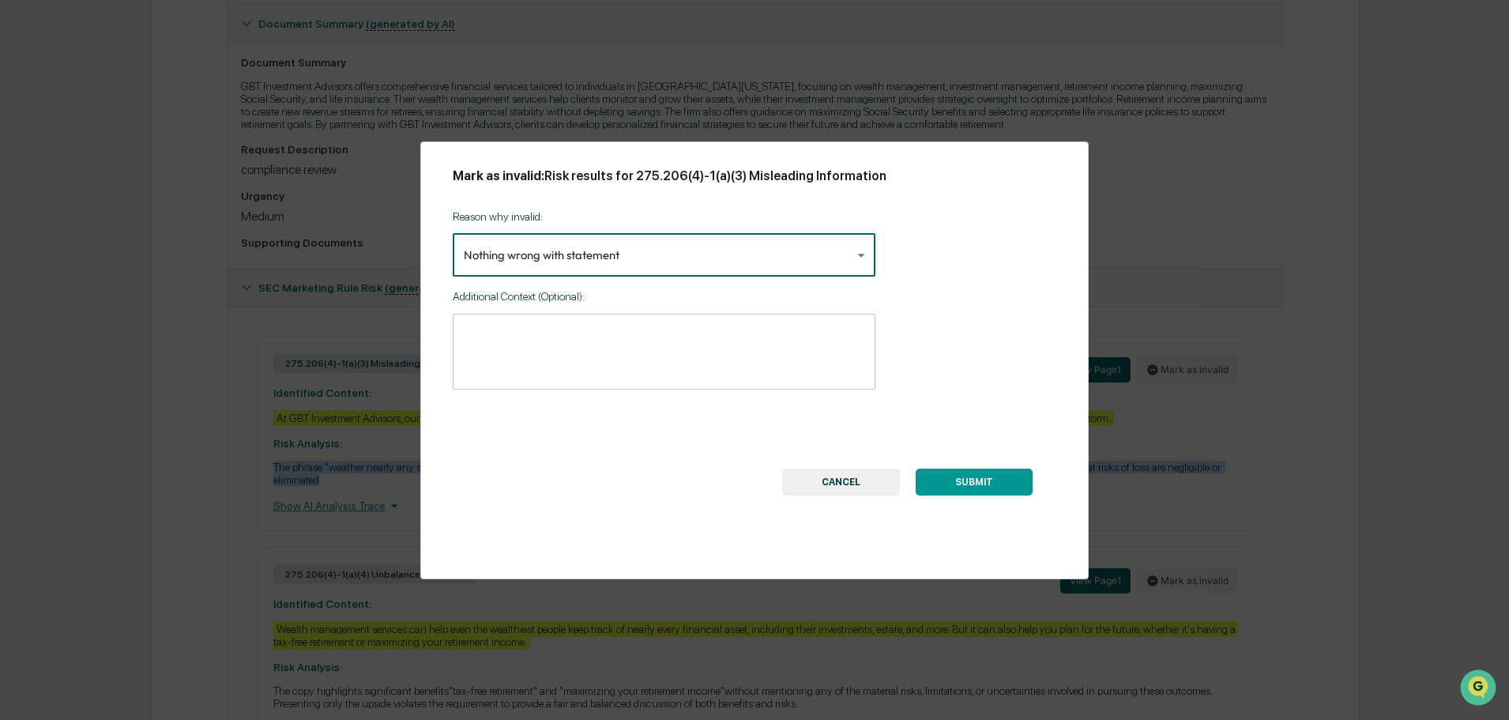
click at [1007, 479] on button "SUBMIT" at bounding box center [974, 482] width 117 height 27
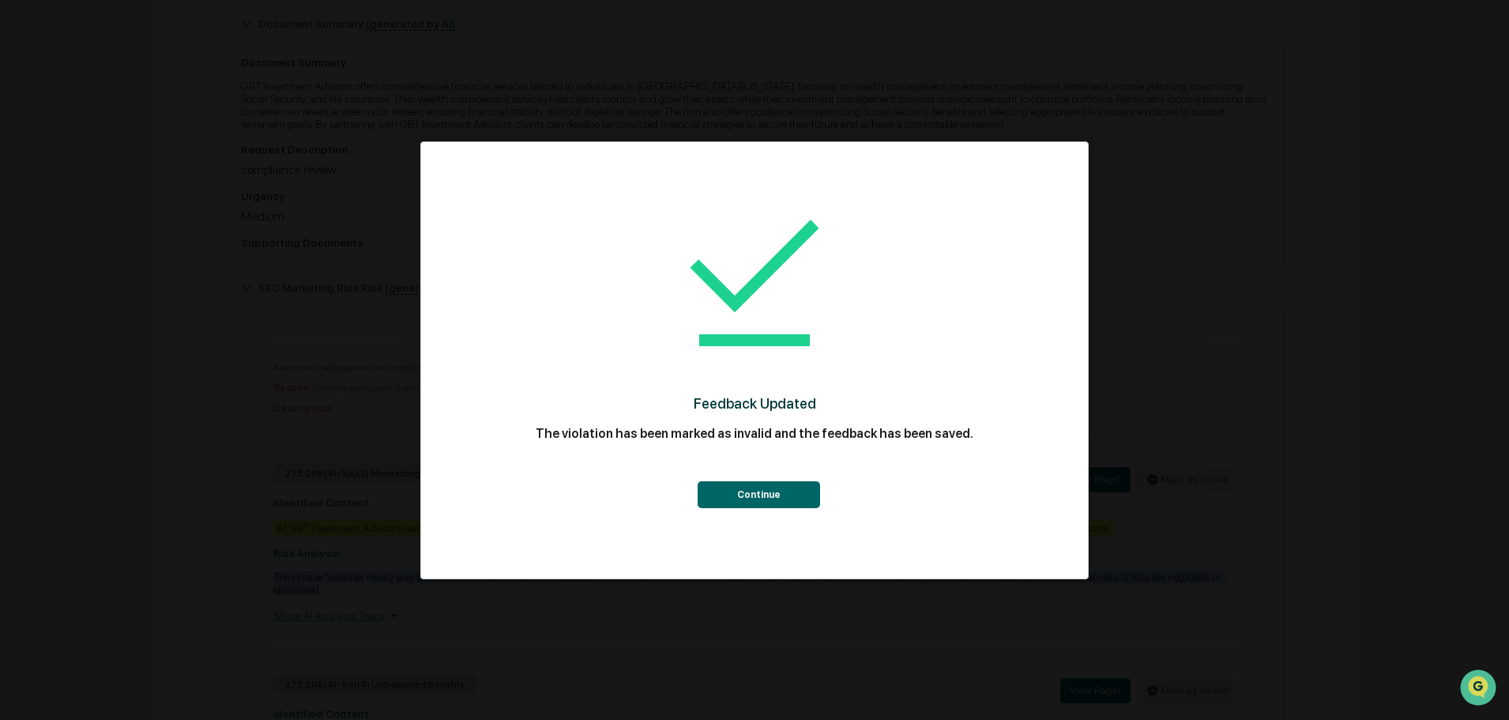
click at [755, 492] on button "Continue" at bounding box center [759, 494] width 122 height 27
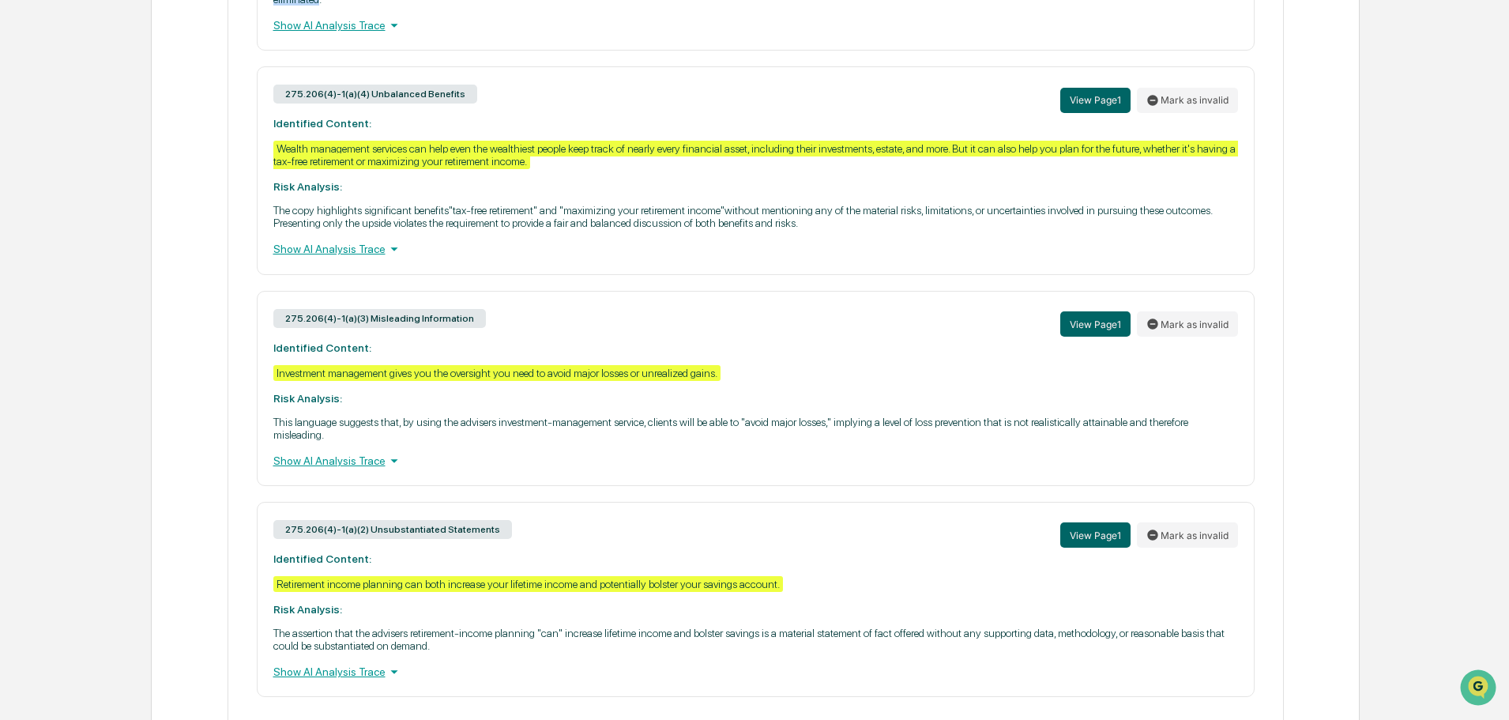
scroll to position [1037, 0]
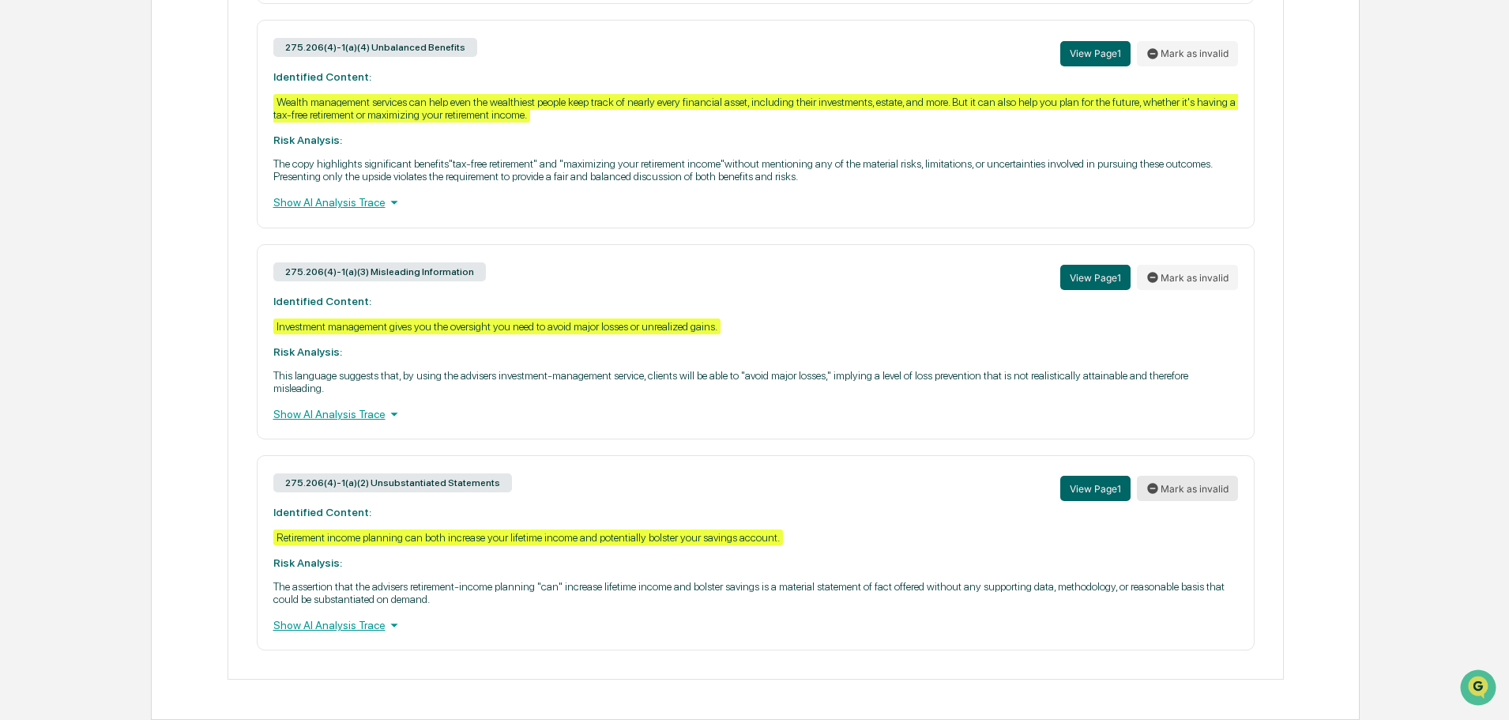
click at [1216, 497] on button "Mark as invalid" at bounding box center [1187, 488] width 101 height 25
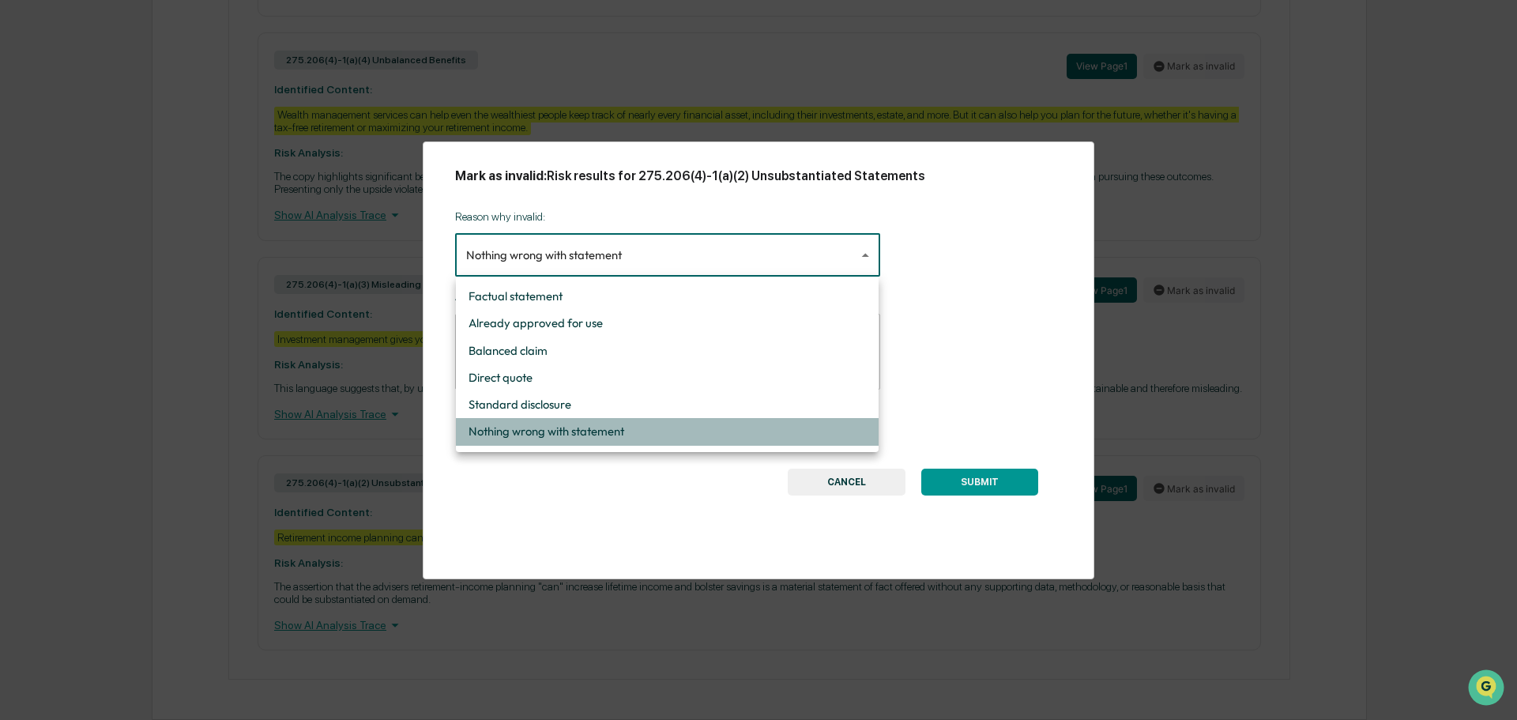
click at [572, 435] on li "Nothing wrong with statement" at bounding box center [667, 431] width 423 height 27
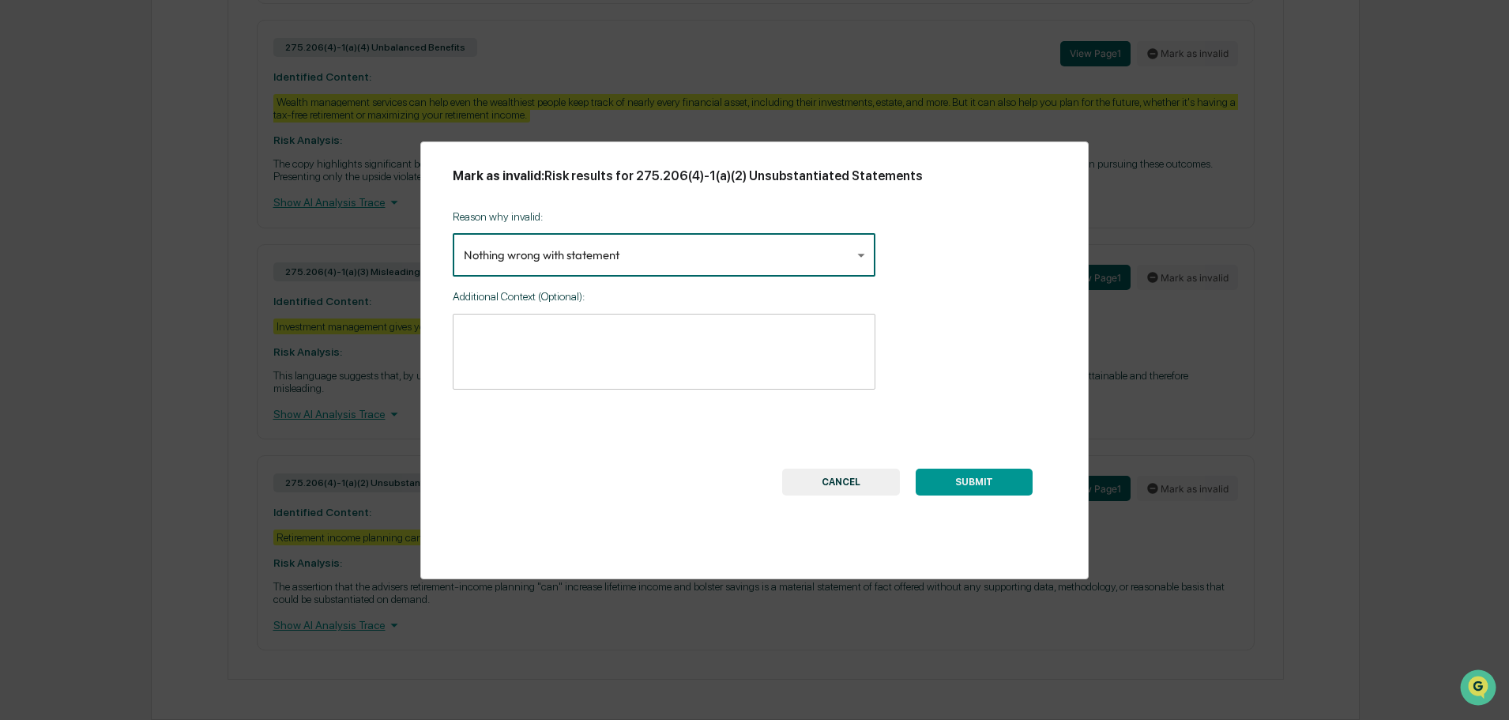
click at [1002, 476] on button "SUBMIT" at bounding box center [974, 482] width 117 height 27
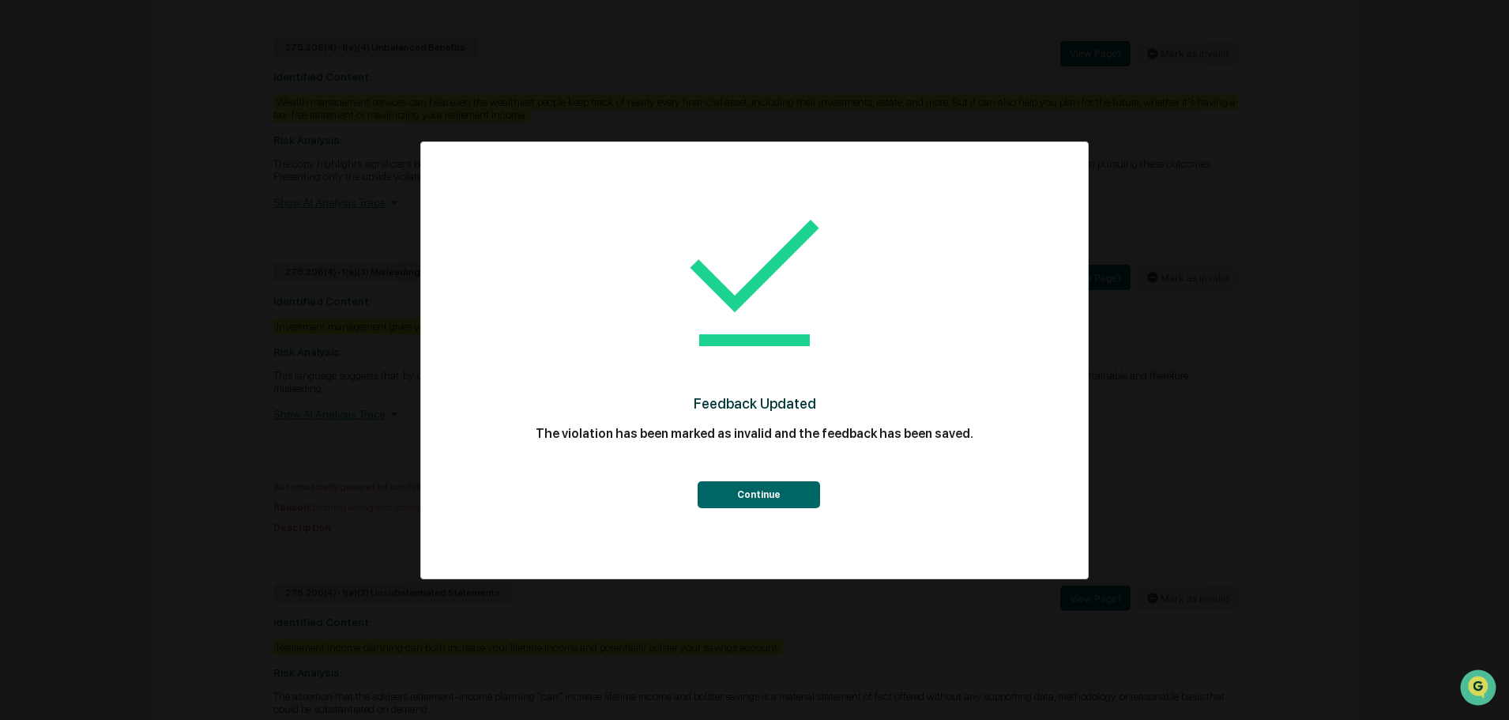
click at [804, 492] on button "Continue" at bounding box center [759, 494] width 122 height 27
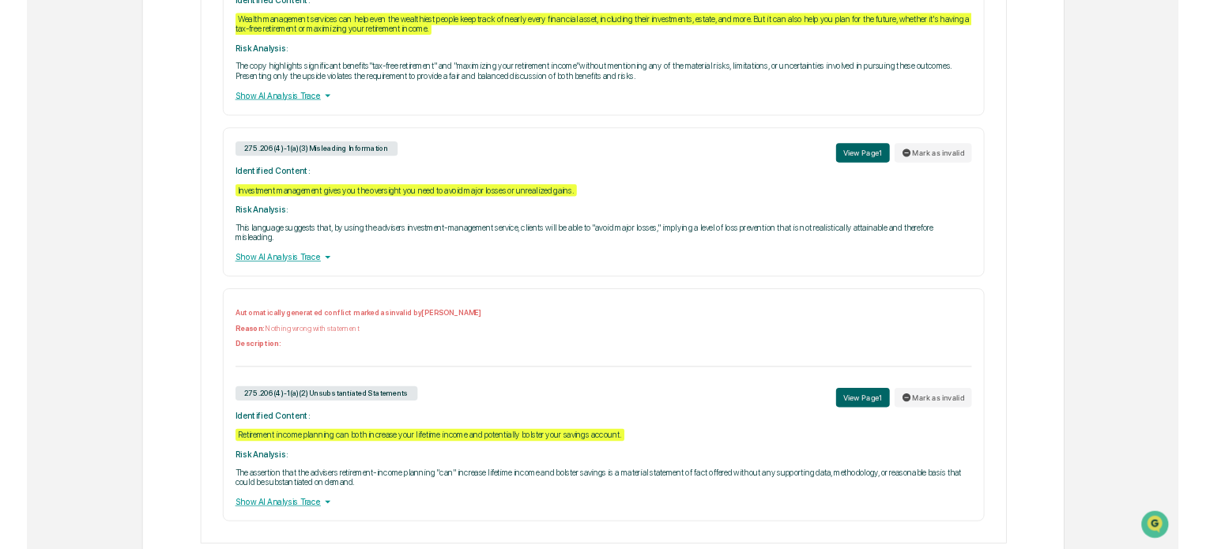
scroll to position [1147, 0]
